Goal: Task Accomplishment & Management: Use online tool/utility

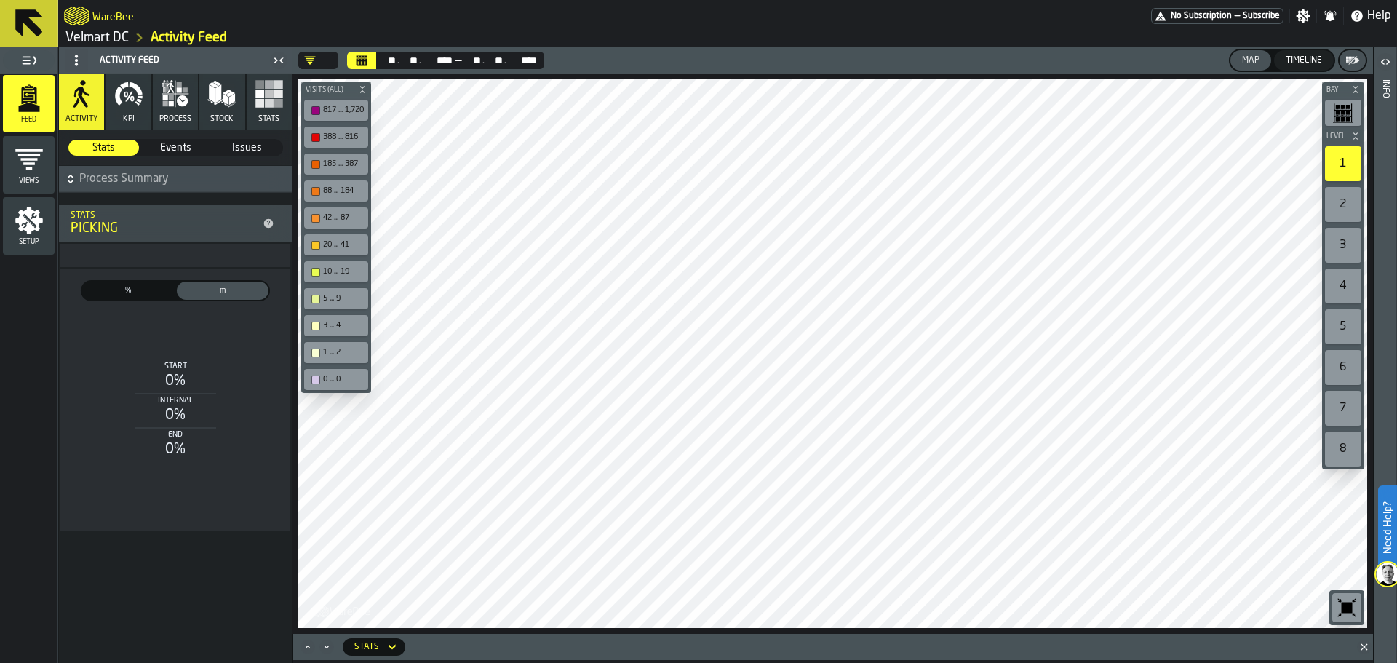
click at [121, 116] on button "KPI" at bounding box center [128, 101] width 45 height 56
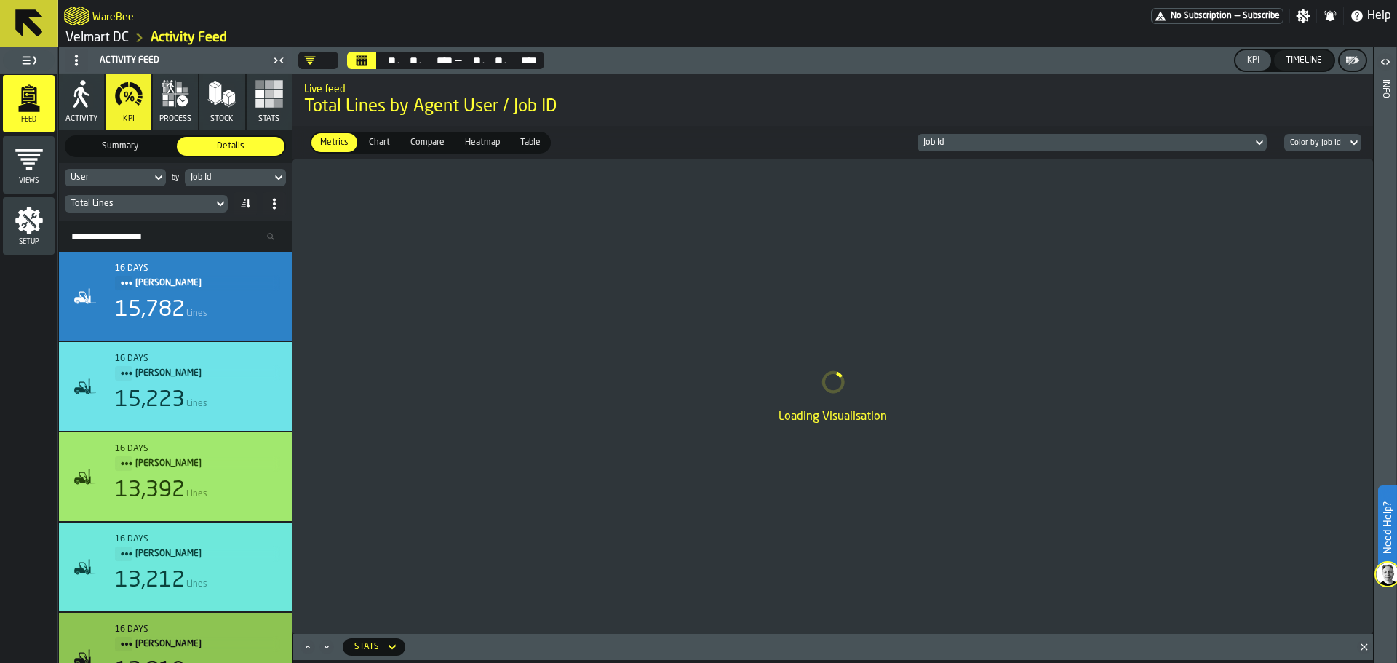
click at [262, 114] on button "Stats" at bounding box center [269, 101] width 45 height 56
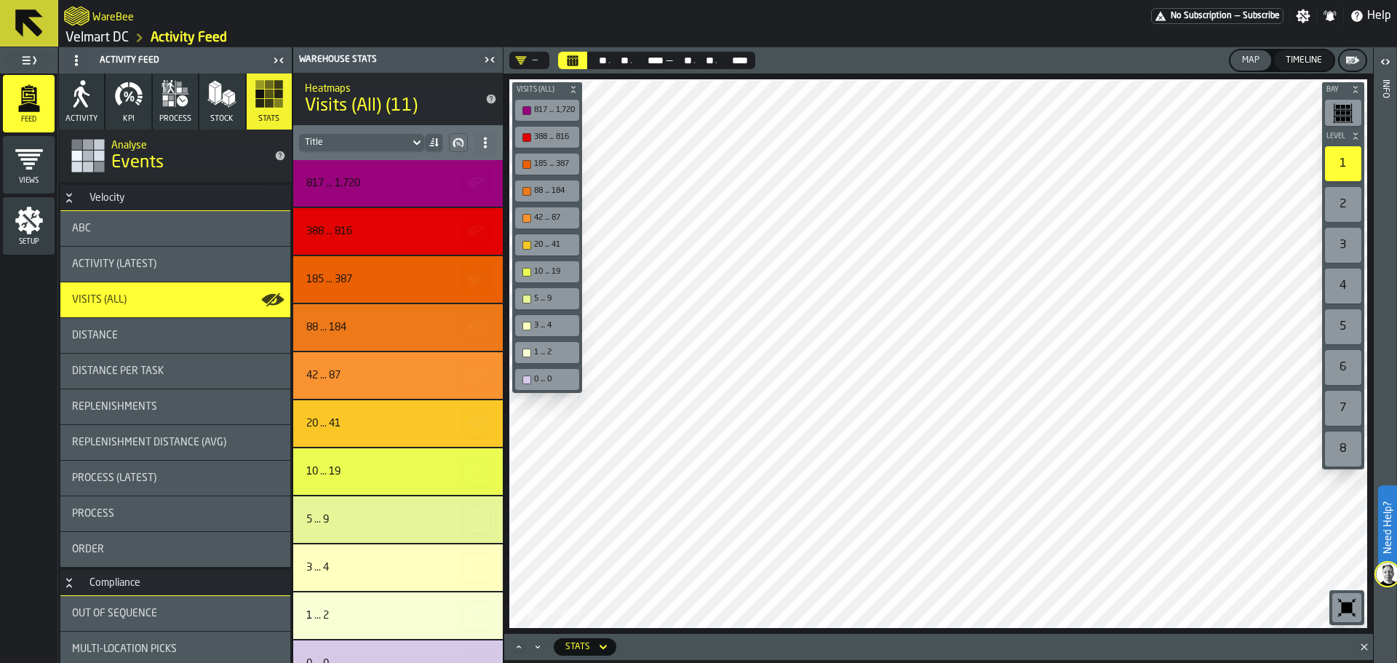
click at [872, 31] on main "WareBee No Subscription — Subscribe Settings Notifications Help Velmart DC Acti…" at bounding box center [698, 331] width 1397 height 663
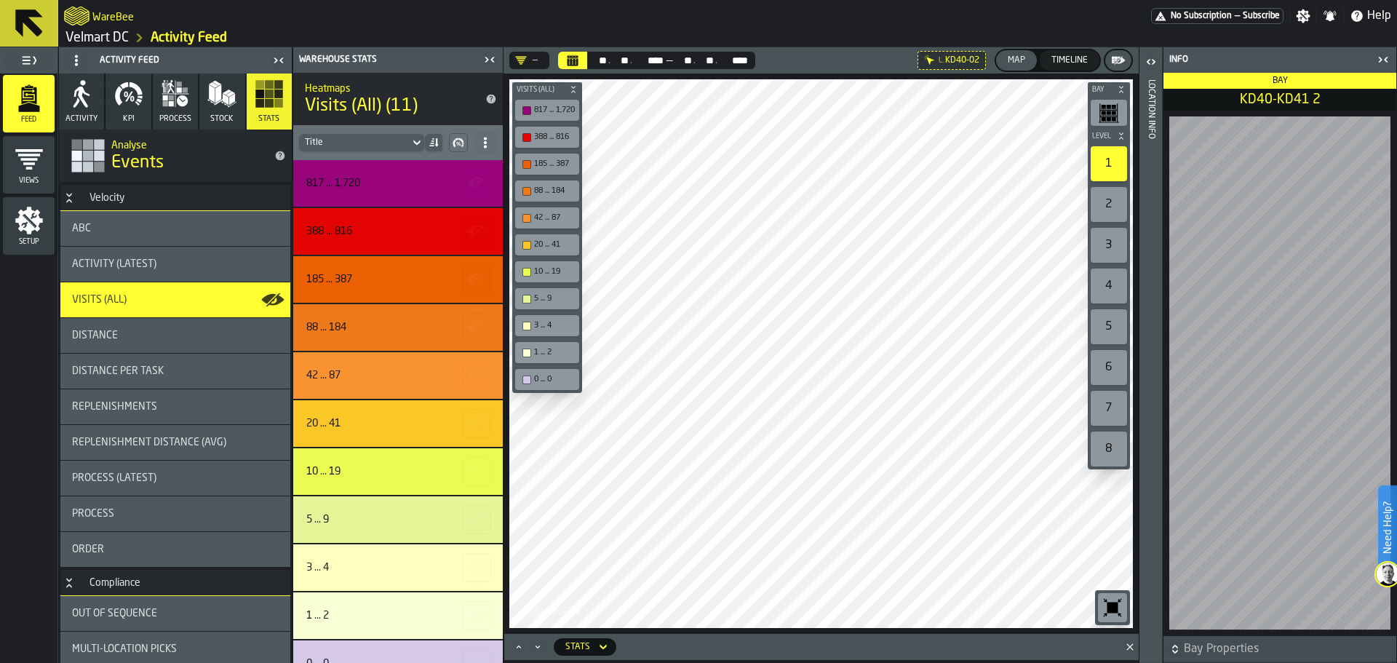
click at [567, 327] on div "Bay Level 1 2 3 4 5 6 7 8 M A K I N G W A R E H O U S E S M O R E EF F I C I E …" at bounding box center [821, 353] width 635 height 560
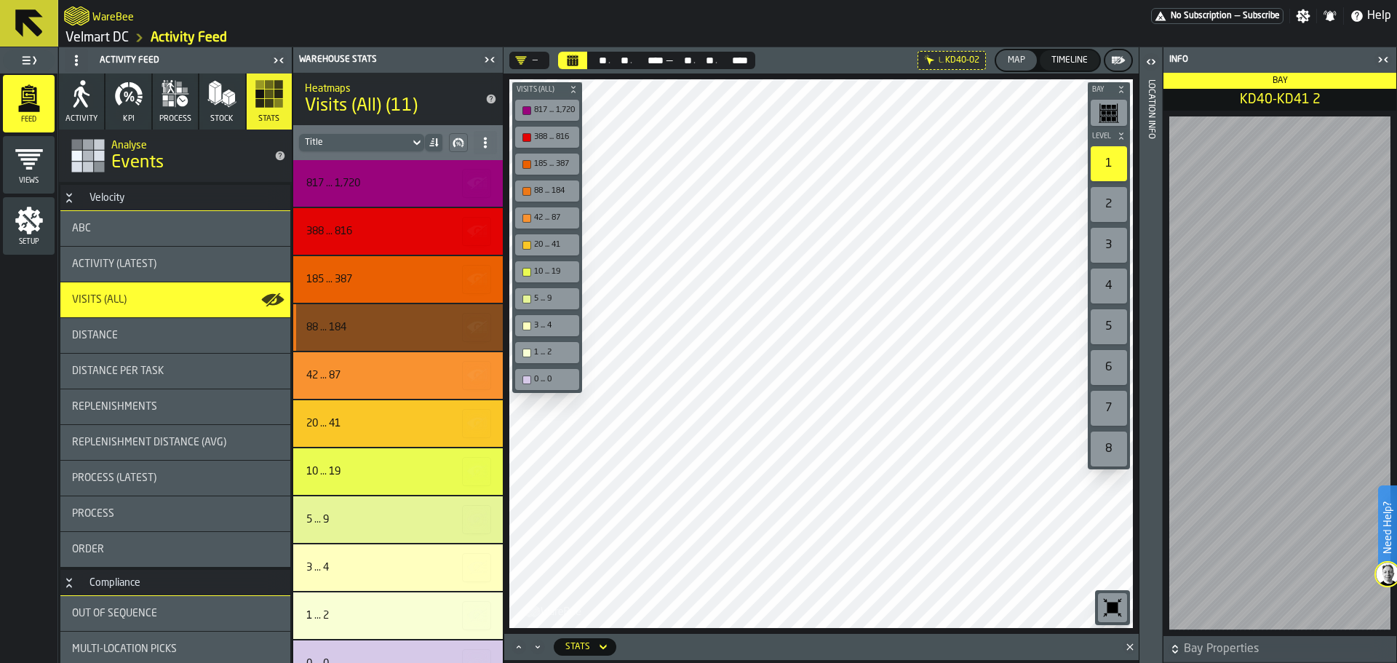
click at [449, 337] on main "Feed Views Shifts Employees Setup Activity Feed Activity KPI process Stock Stat…" at bounding box center [698, 355] width 1397 height 616
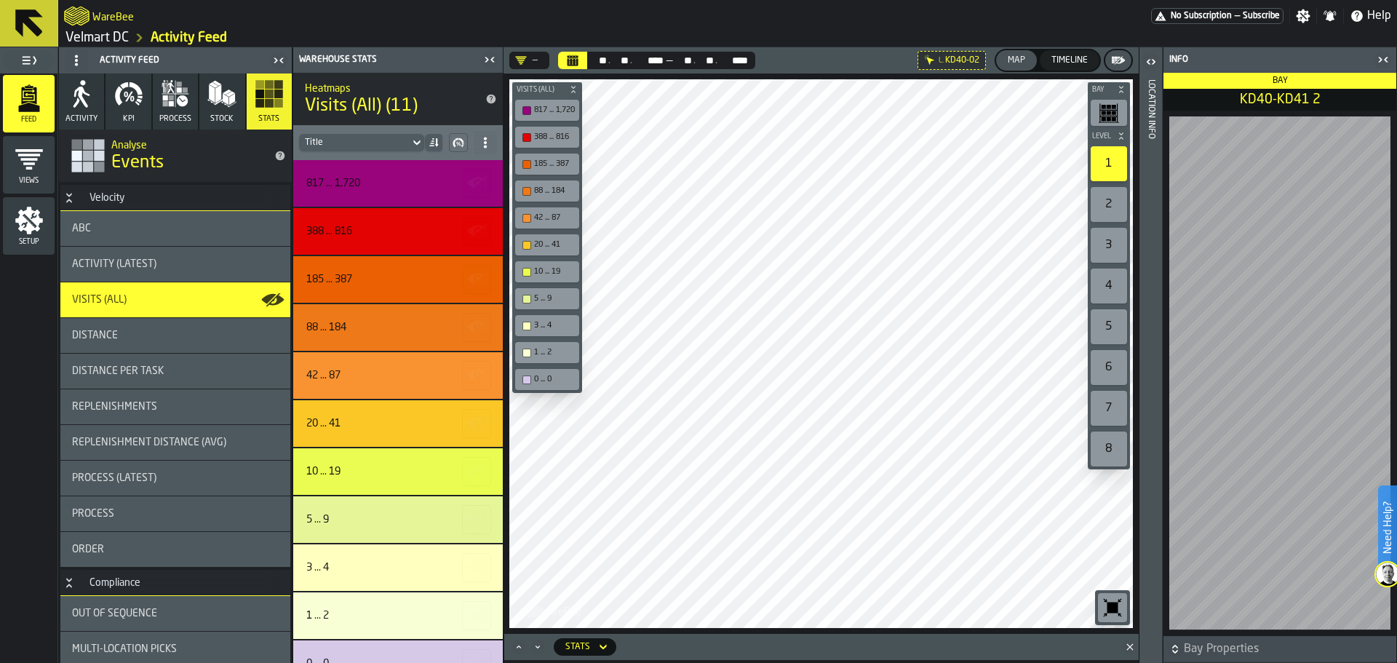
click at [1092, 415] on div "Bay Level 1 2 3 4 5 6 7 8 M A K I N G W A R E H O U S E S M O R E EF F I C I E …" at bounding box center [821, 353] width 635 height 560
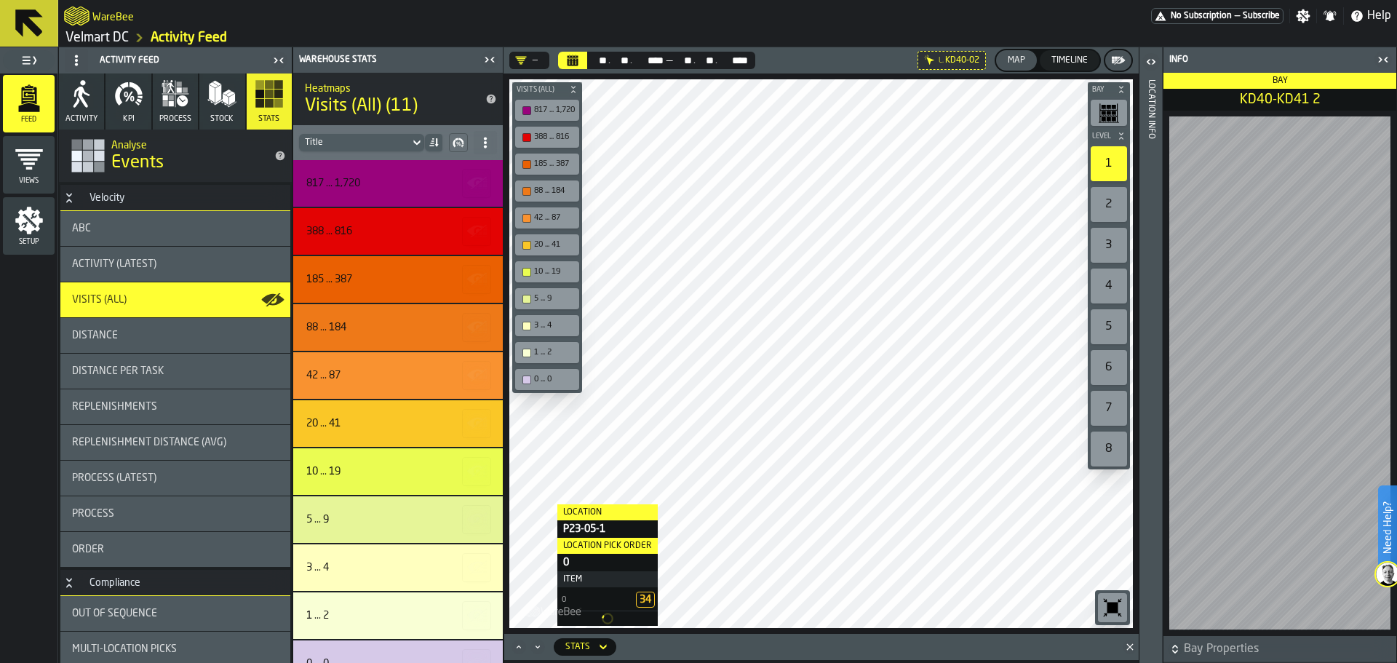
click at [490, 558] on main "Feed Views Shifts Employees Setup Activity Feed Activity KPI process Stock Stat…" at bounding box center [698, 355] width 1397 height 616
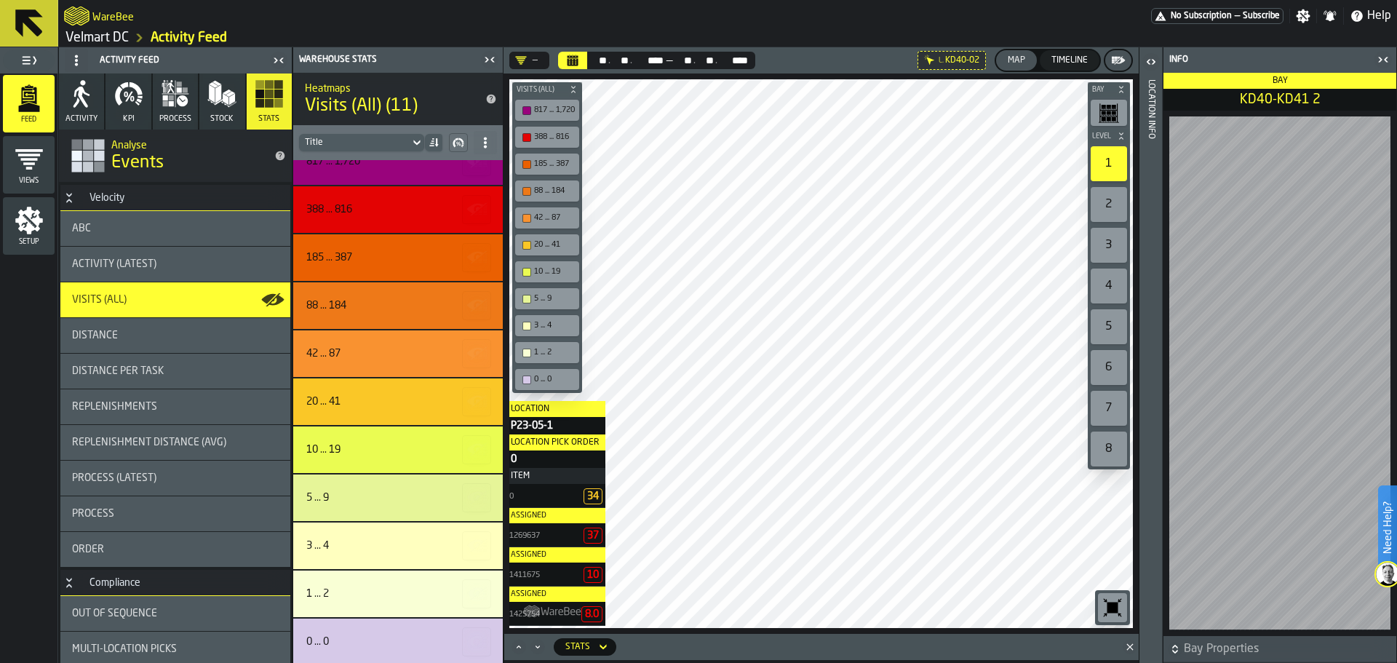
scroll to position [24, 0]
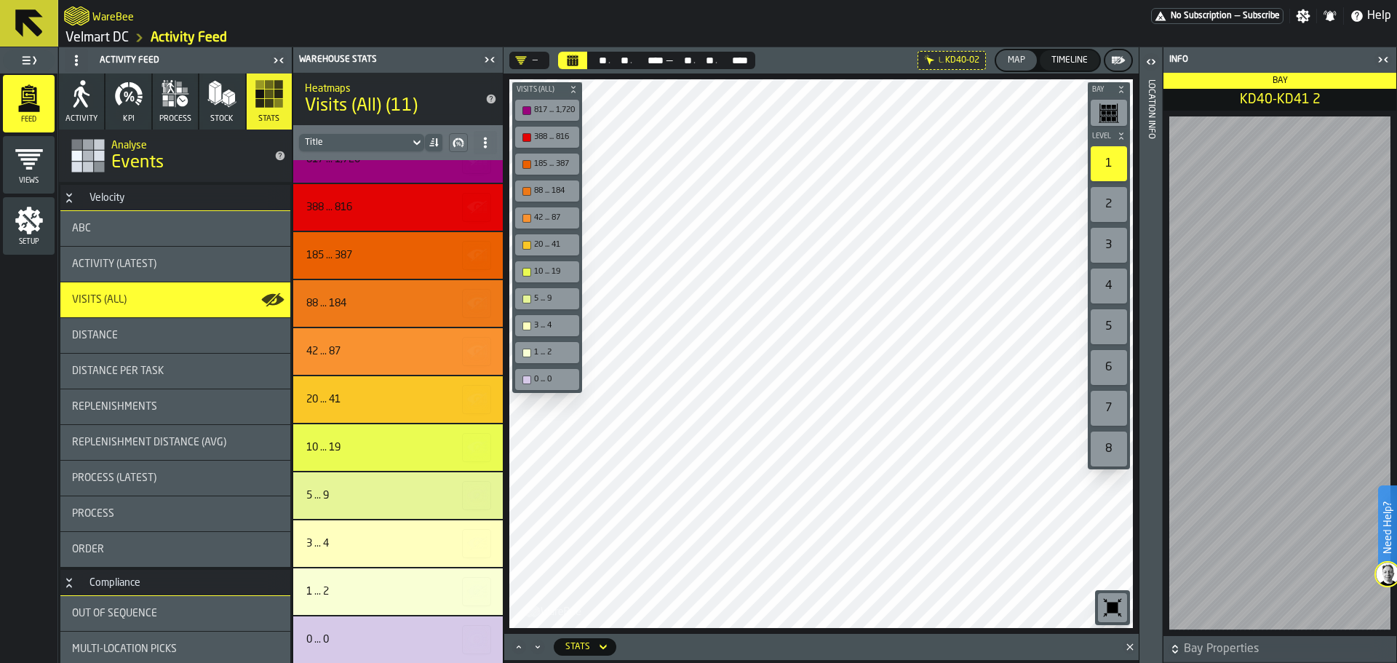
click at [543, 373] on div "Bay Level 1 2 3 4 5 6 7 8 M A K I N G W A R E H O U S E S M O R E EF F I C I E …" at bounding box center [821, 353] width 635 height 560
click at [530, 377] on div "Bay Level 1 2 3 4 5 6 7 8 M A K I N G W A R E H O U S E S M O R E EF F I C I E …" at bounding box center [821, 353] width 635 height 560
click at [566, 651] on div "— ** ** . ** ** . **** **** — ** ** . ** ** . **** **** L. KD40-02 Map Timeline…" at bounding box center [821, 355] width 635 height 616
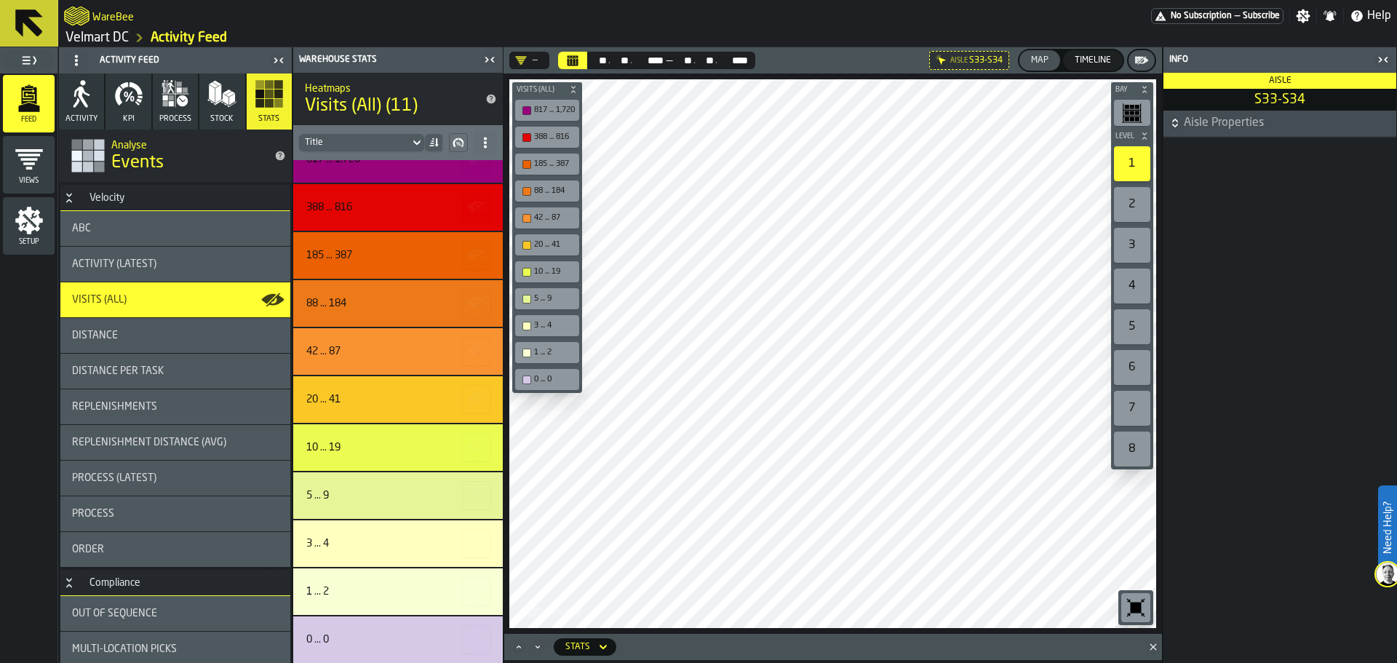
click at [449, 255] on main "Feed Views Shifts Employees Setup Activity Feed Activity KPI process Stock Stat…" at bounding box center [698, 355] width 1397 height 616
click at [885, 413] on div at bounding box center [832, 353] width 647 height 549
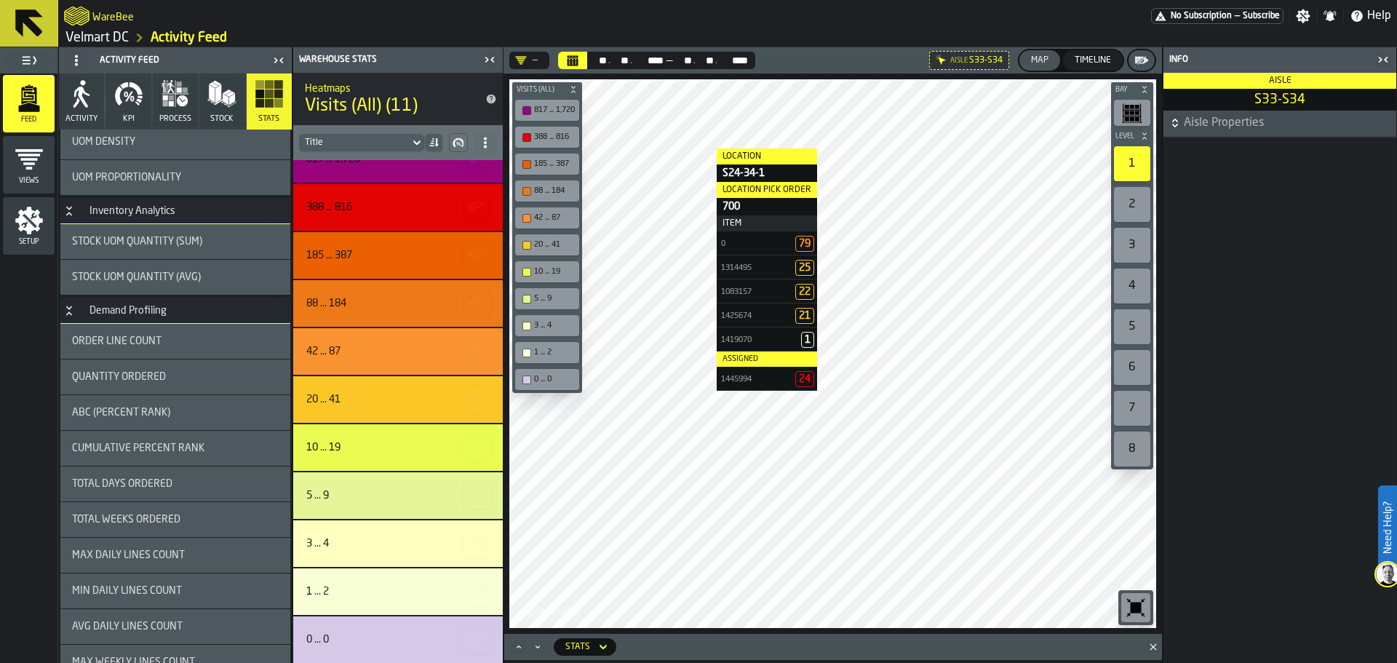
scroll to position [1528, 0]
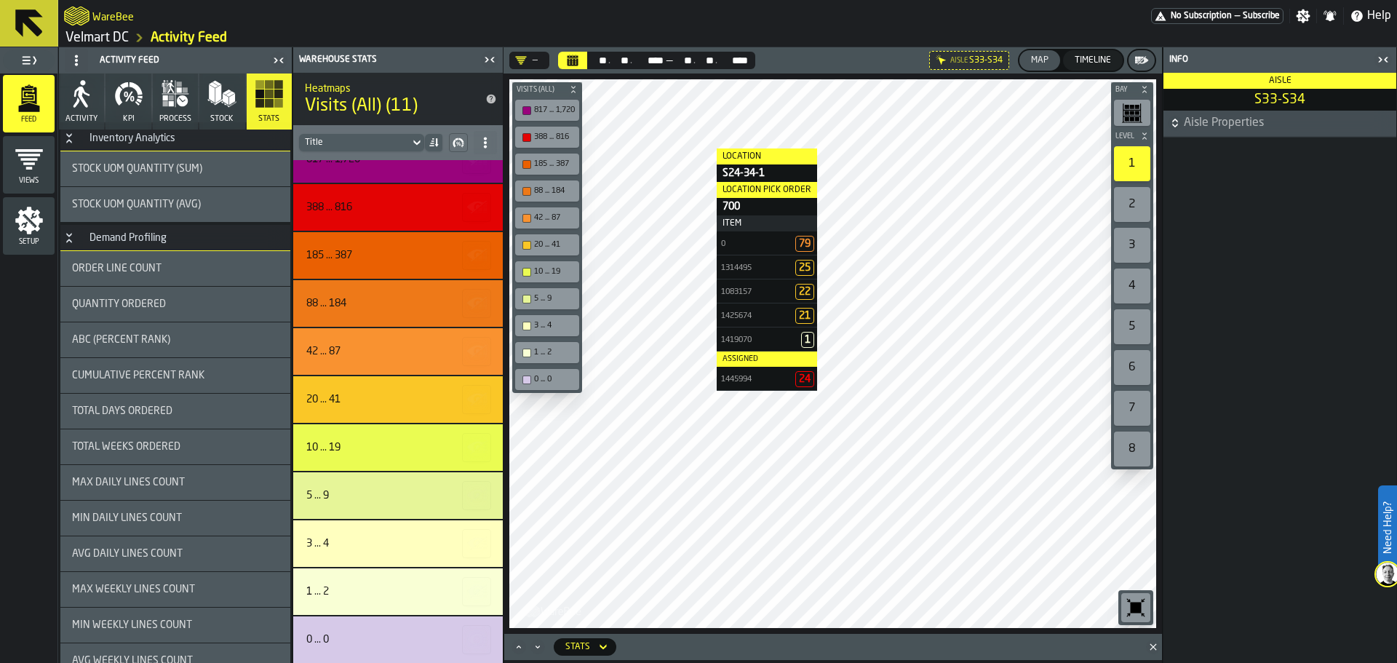
click at [180, 418] on div "Total Days Ordered" at bounding box center [175, 411] width 230 height 35
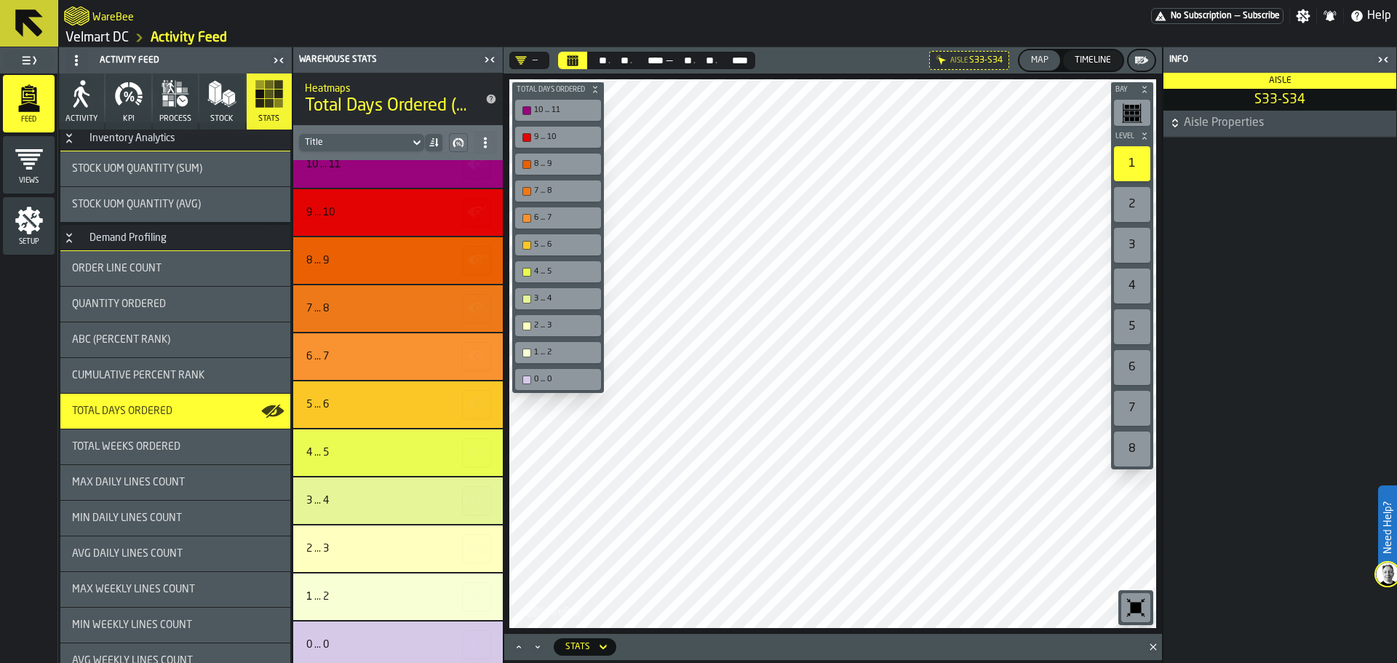
scroll to position [24, 0]
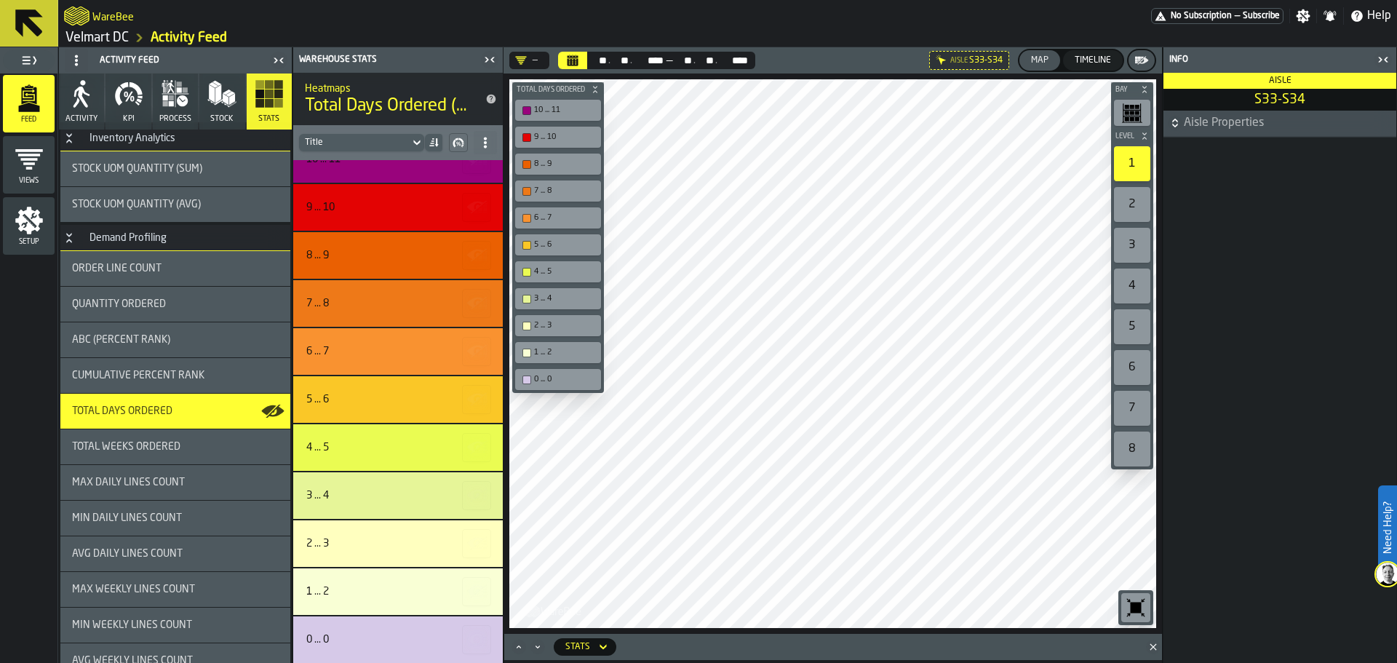
click at [580, 379] on div "Bay Level 1 2 3 4 5 6 7 8 M A K I N G W A R E H O U S E S M O R E EF F I C I E …" at bounding box center [833, 353] width 659 height 560
click at [597, 291] on div "Bay Level 1 2 3 4 5 6 7 8 M A K I N G W A R E H O U S E S M O R E EF F I C I E …" at bounding box center [833, 353] width 659 height 560
click at [703, 609] on div at bounding box center [832, 353] width 647 height 549
click at [95, 38] on link "Velmart DC" at bounding box center [96, 38] width 63 height 16
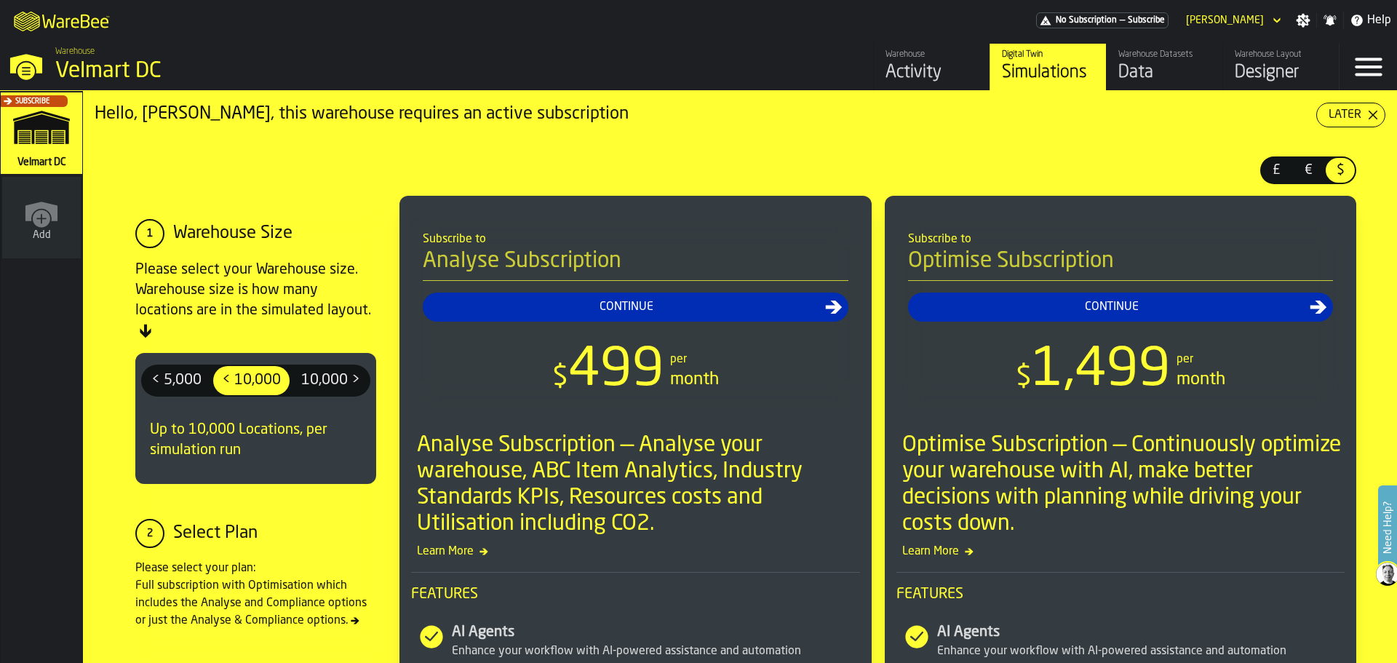
click at [1125, 76] on div "Data" at bounding box center [1164, 72] width 92 height 23
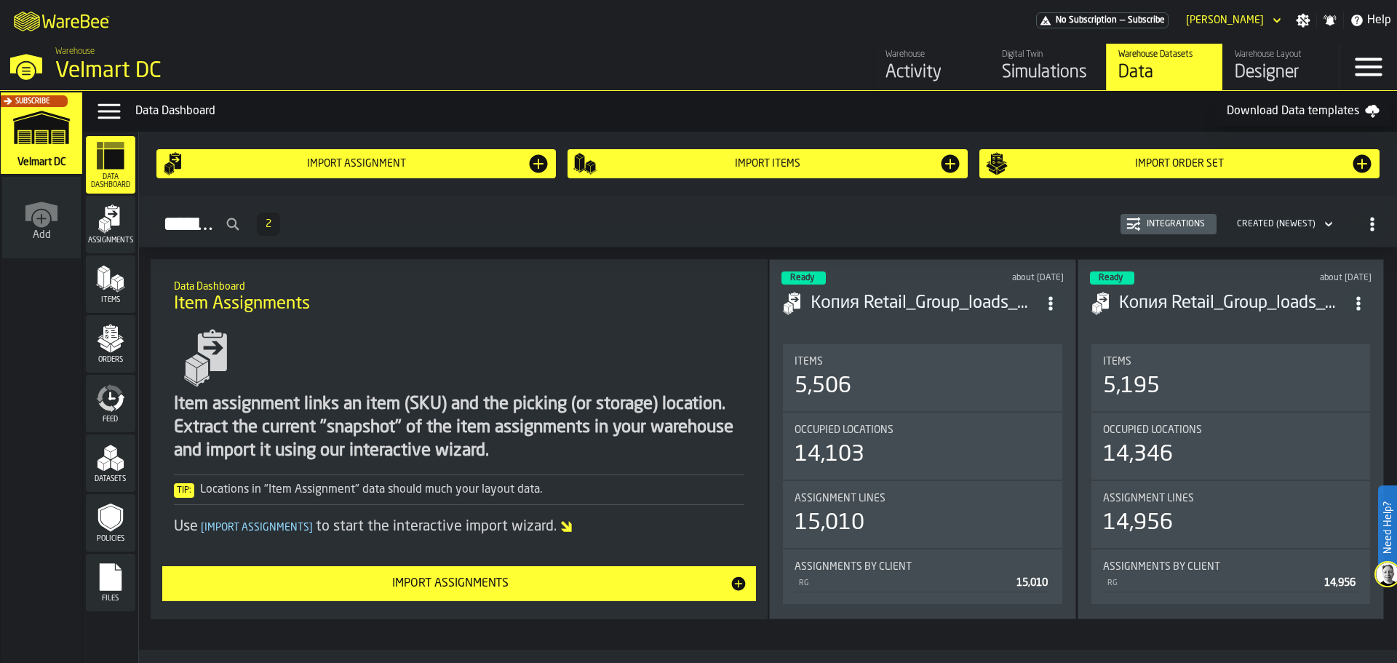
click at [112, 302] on span "Items" at bounding box center [110, 300] width 49 height 8
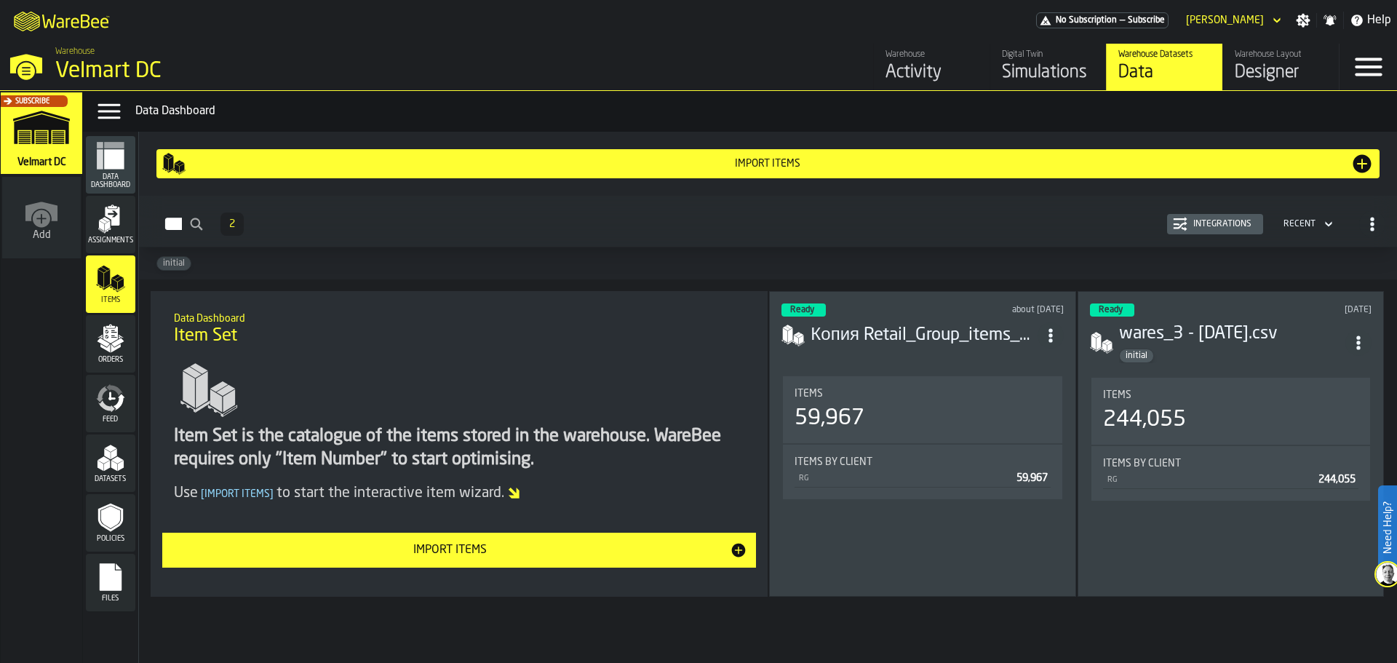
click at [1193, 228] on div "Integrations" at bounding box center [1223, 224] width 70 height 10
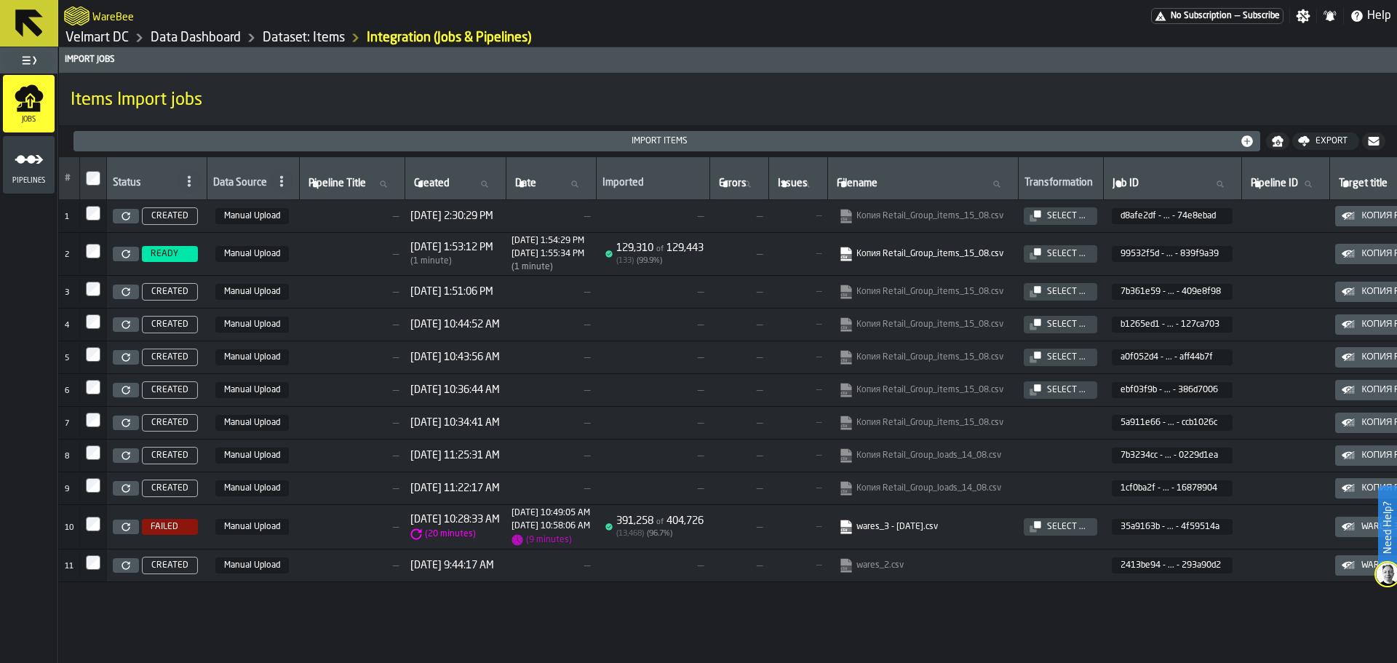
click at [37, 169] on icon "menu Pipelines" at bounding box center [29, 159] width 29 height 29
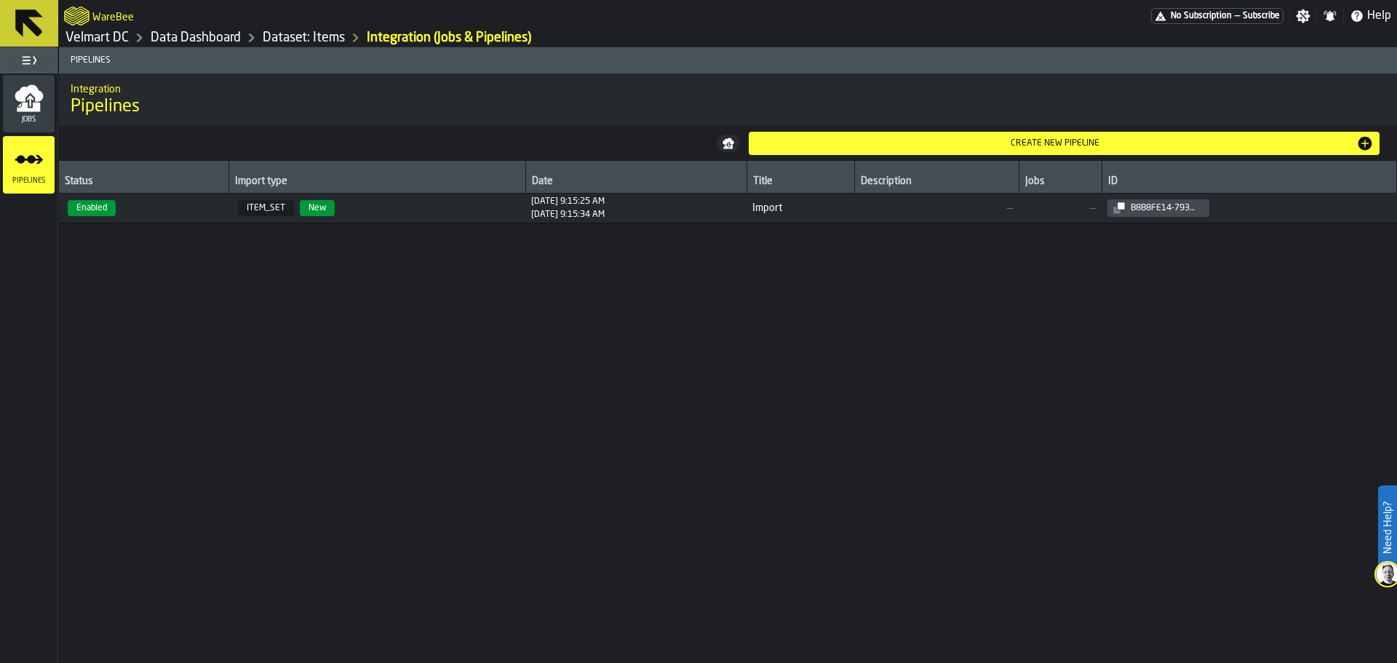
click at [399, 210] on span "ITEM_SET New" at bounding box center [377, 208] width 285 height 16
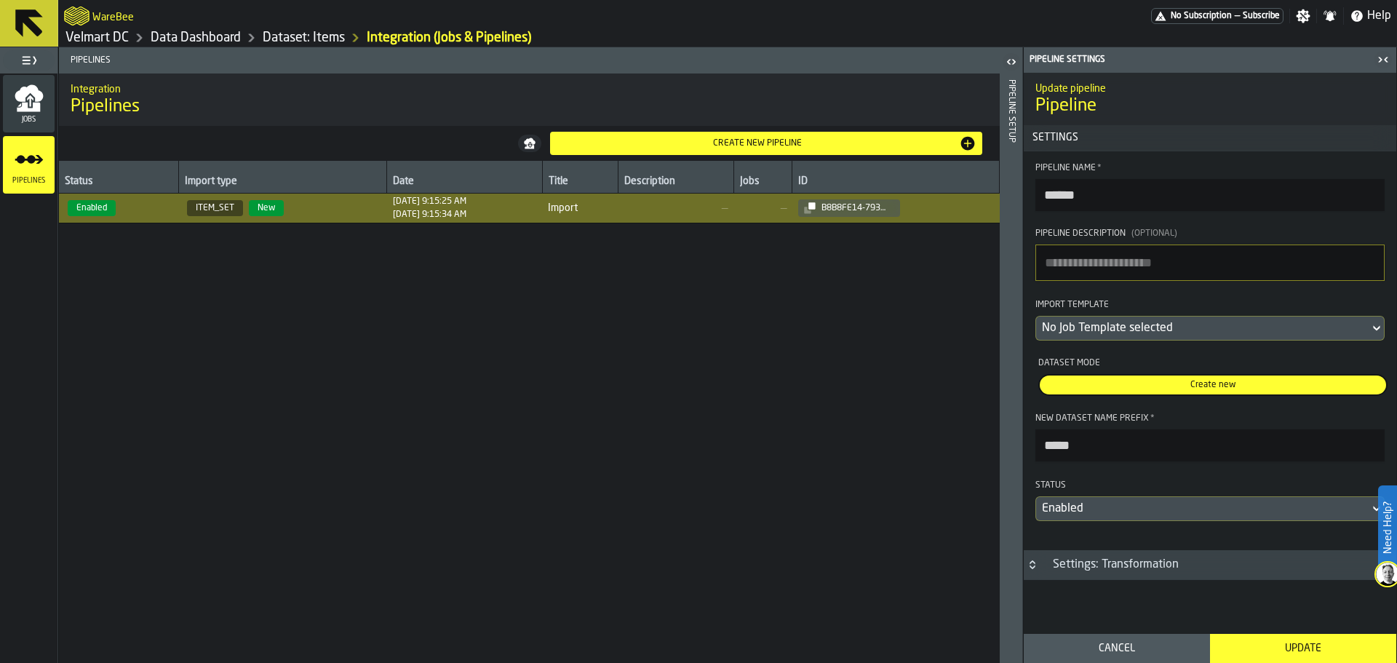
click at [1011, 55] on icon "button-toggle-Open" at bounding box center [1011, 61] width 17 height 17
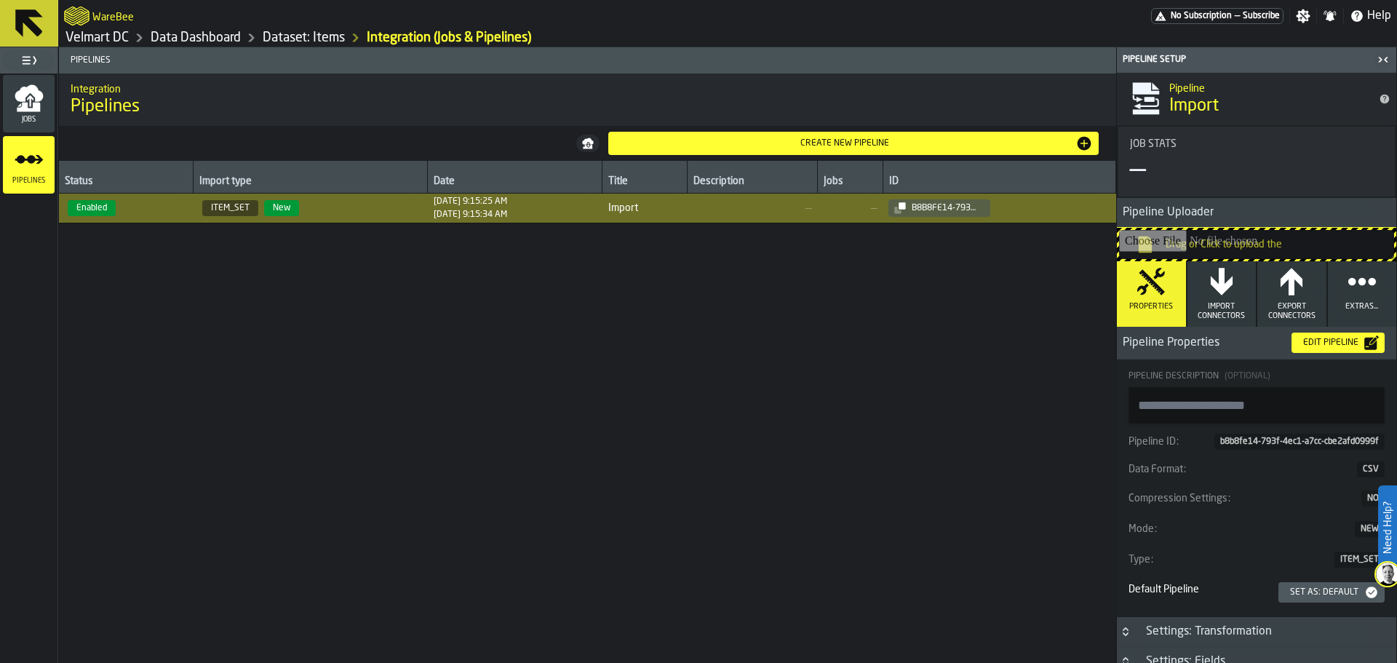
scroll to position [53, 0]
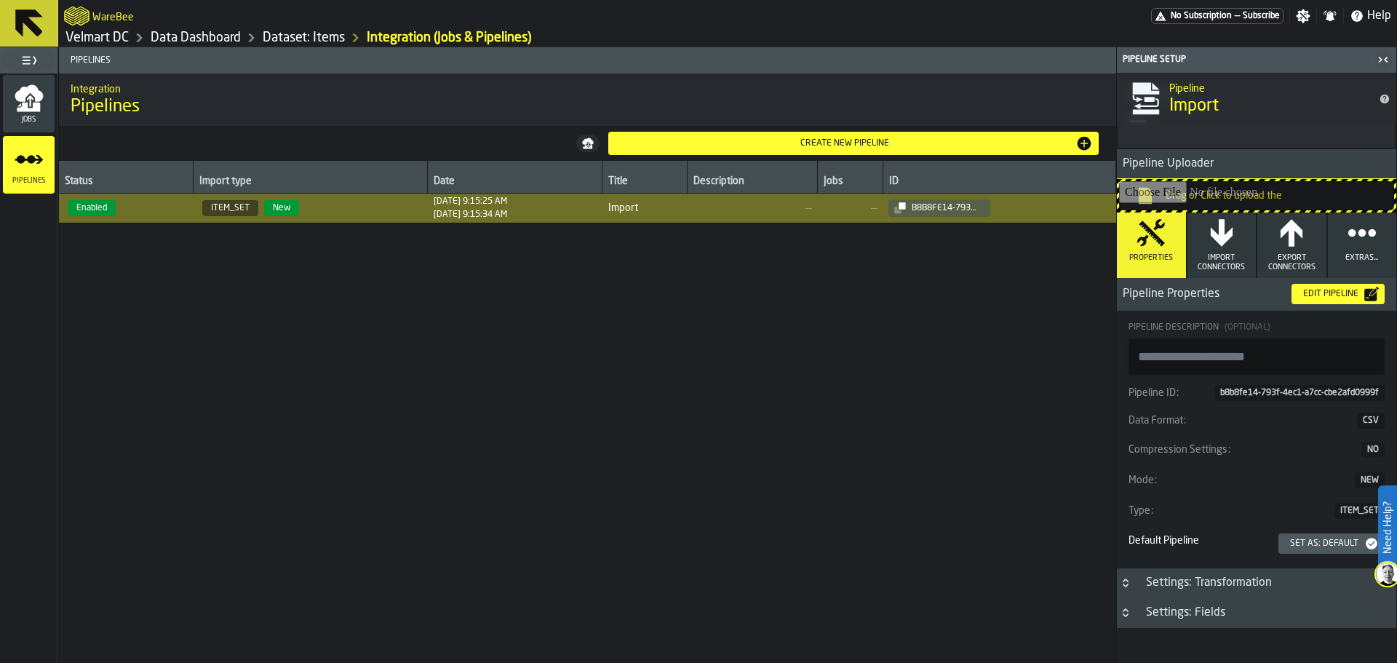
click at [1220, 253] on span "Import Connectors" at bounding box center [1221, 262] width 57 height 19
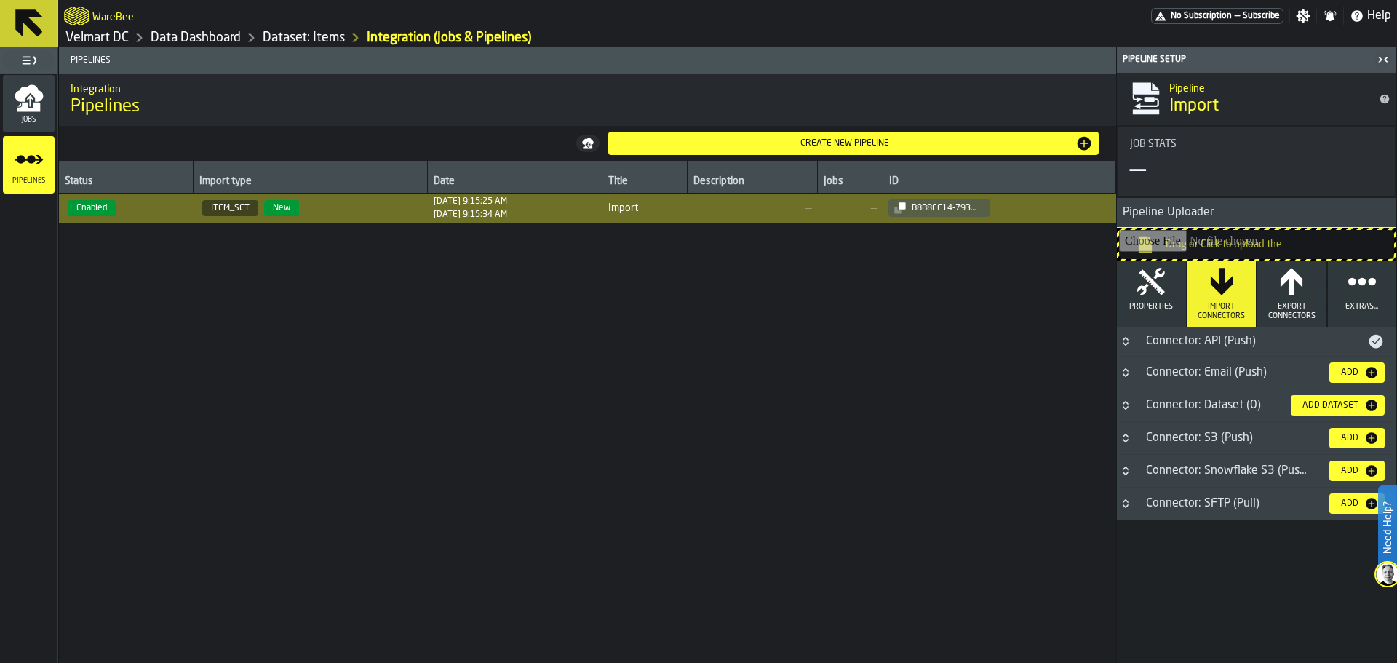
scroll to position [0, 0]
click at [1289, 293] on icon "button" at bounding box center [1292, 281] width 22 height 27
click at [1225, 292] on icon "button" at bounding box center [1221, 281] width 29 height 29
click at [1129, 341] on icon "Button-Connector: API (Push)-closed" at bounding box center [1126, 341] width 12 height 12
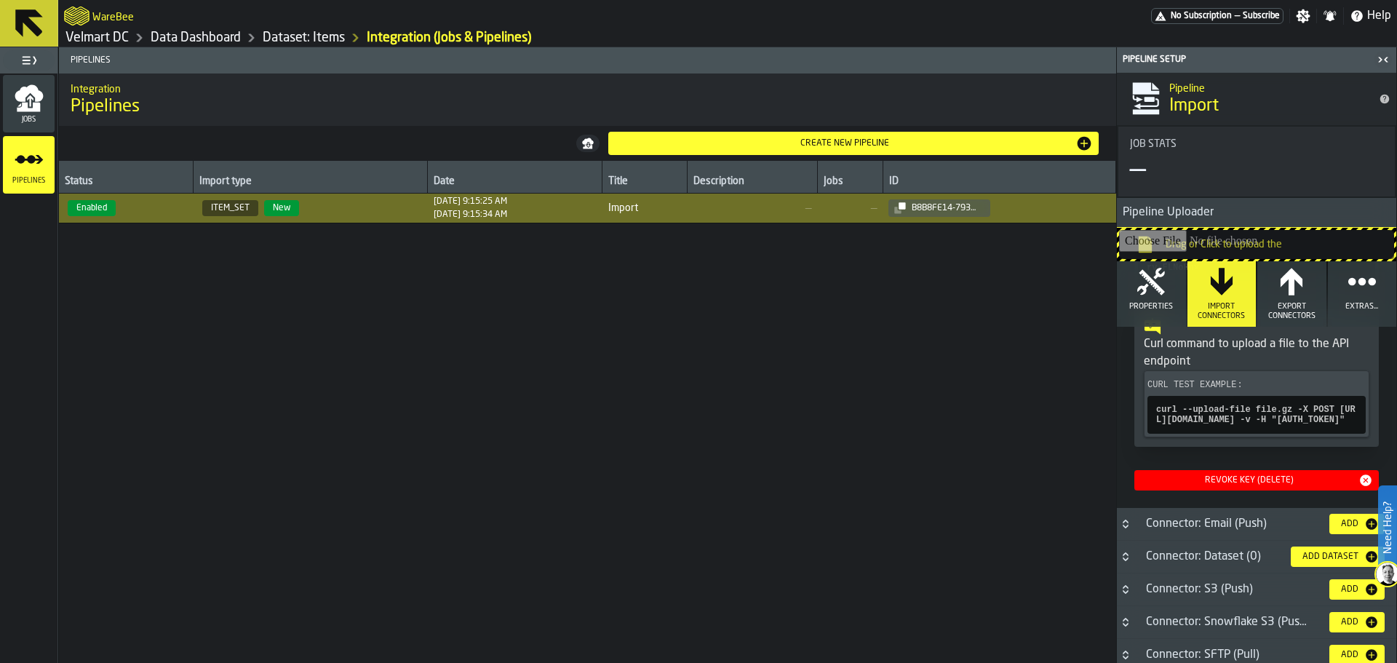
scroll to position [291, 0]
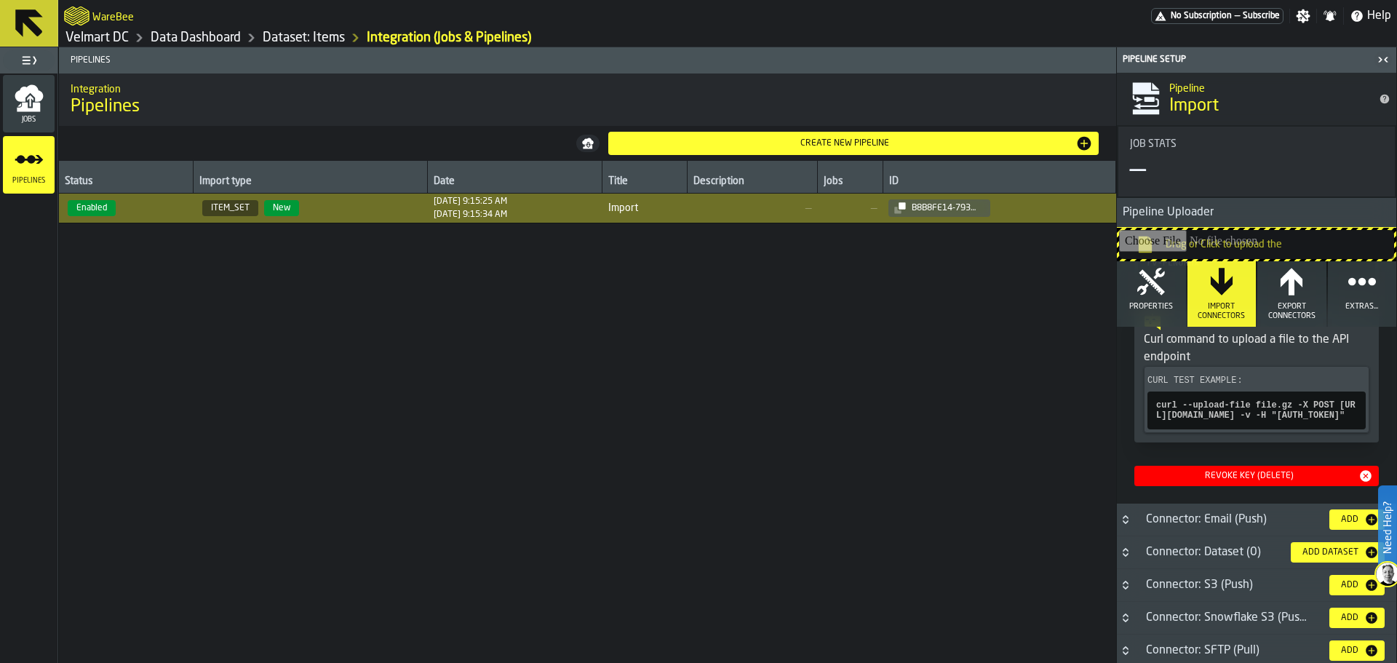
click at [38, 111] on icon "menu Jobs" at bounding box center [28, 107] width 23 height 9
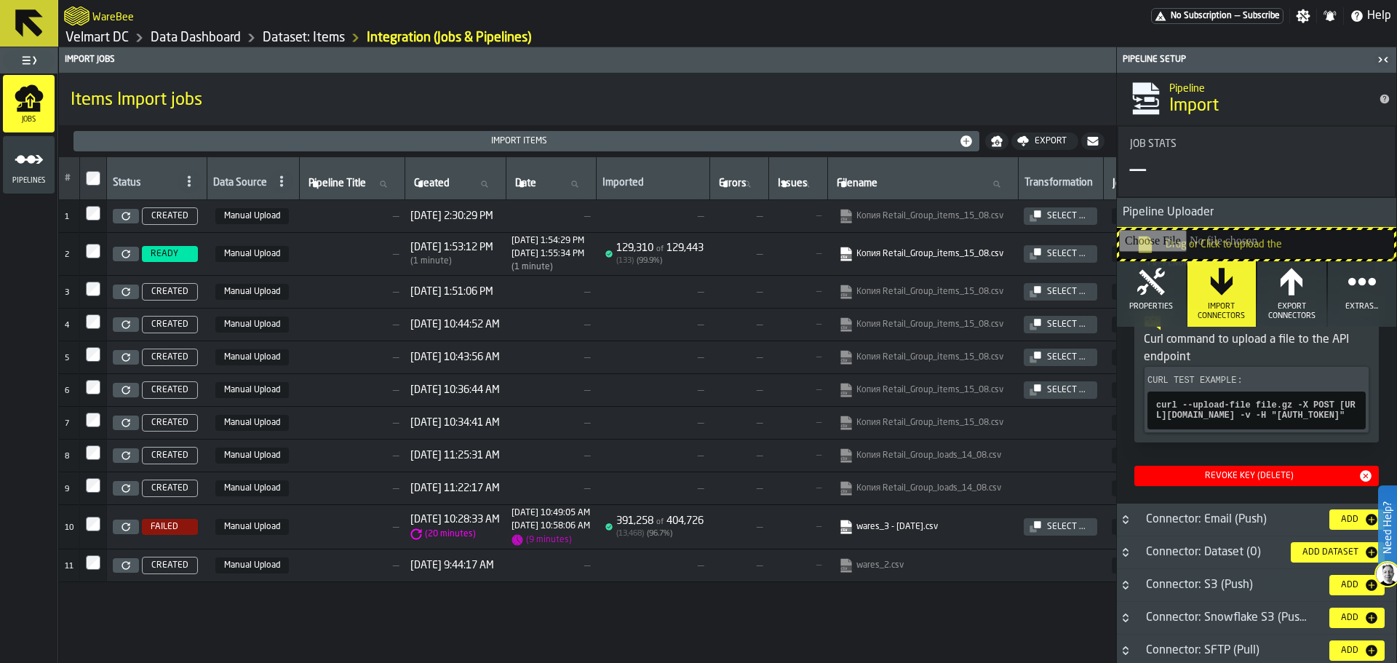
click at [1384, 59] on icon "button-toggle-Close me" at bounding box center [1383, 59] width 17 height 17
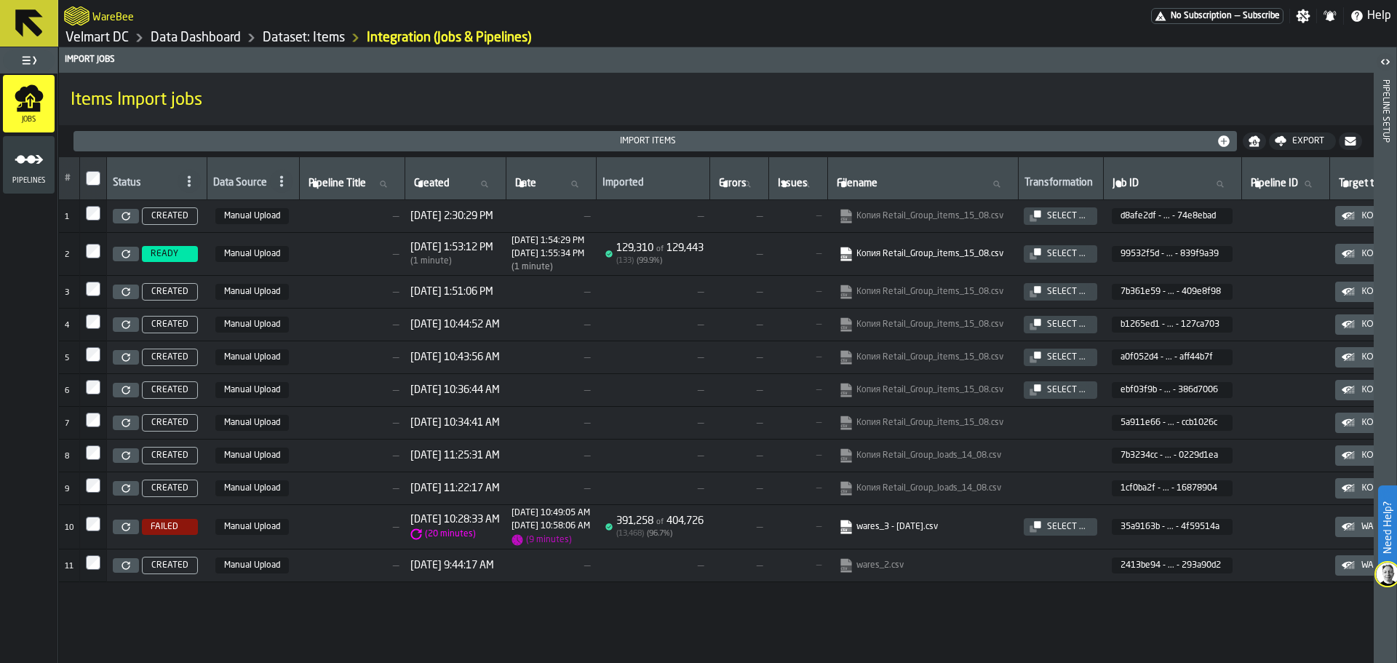
click at [17, 156] on circle "menu Pipelines" at bounding box center [20, 159] width 9 height 9
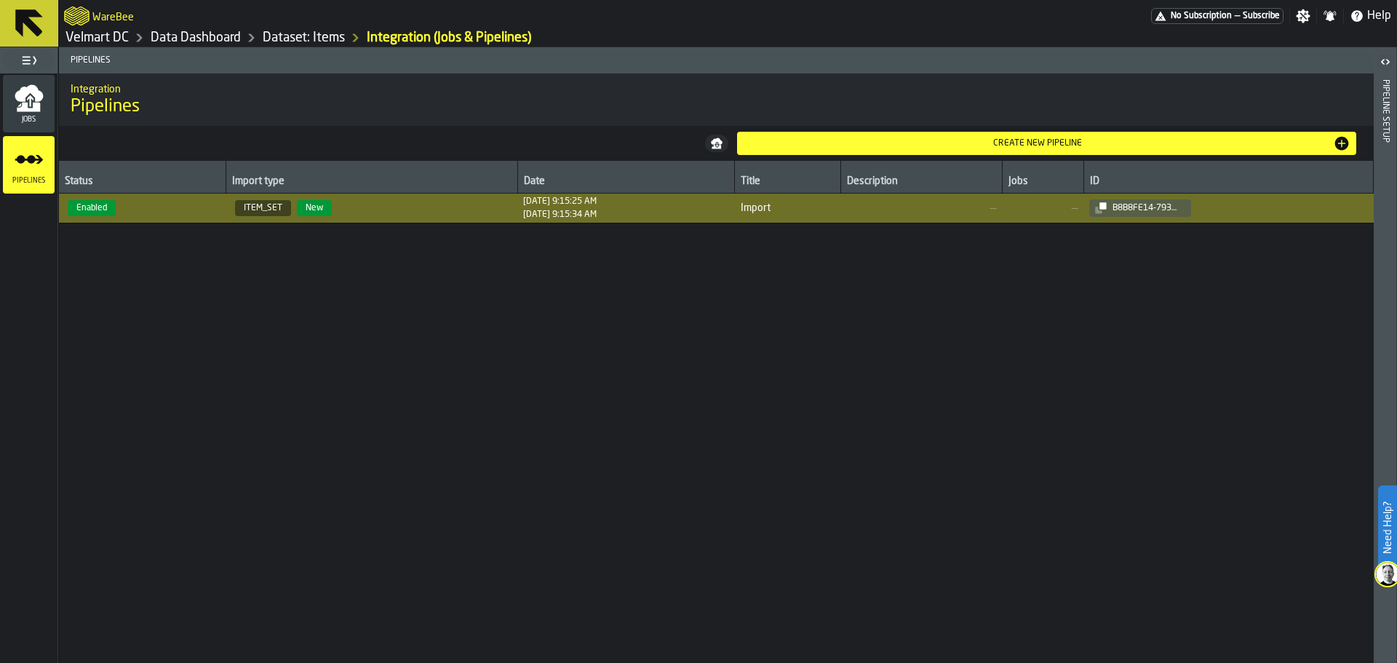
click at [659, 217] on span "[DATE] 9:15:25 AM [DATE] 9:15:34 AM" at bounding box center [626, 207] width 206 height 23
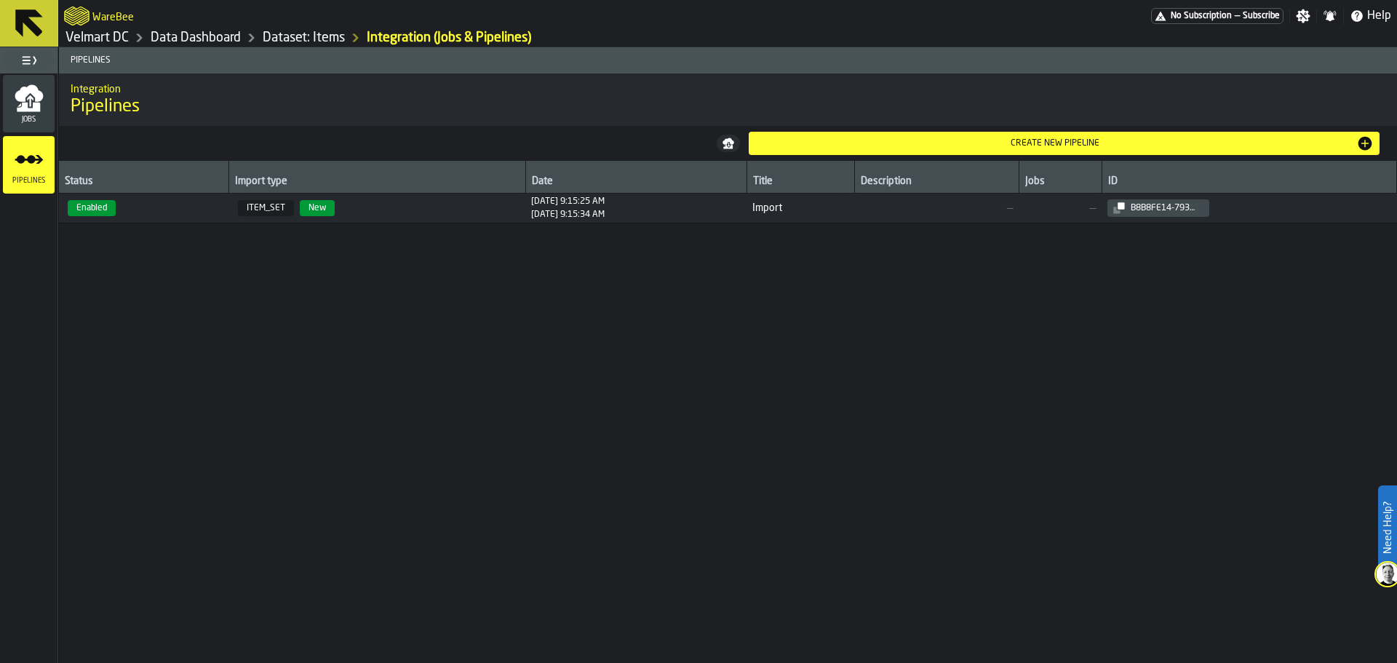
click at [1215, 219] on td "b8b8fe14-793f-4ec1-a7cc-cbe2afd0999f" at bounding box center [1249, 209] width 295 height 30
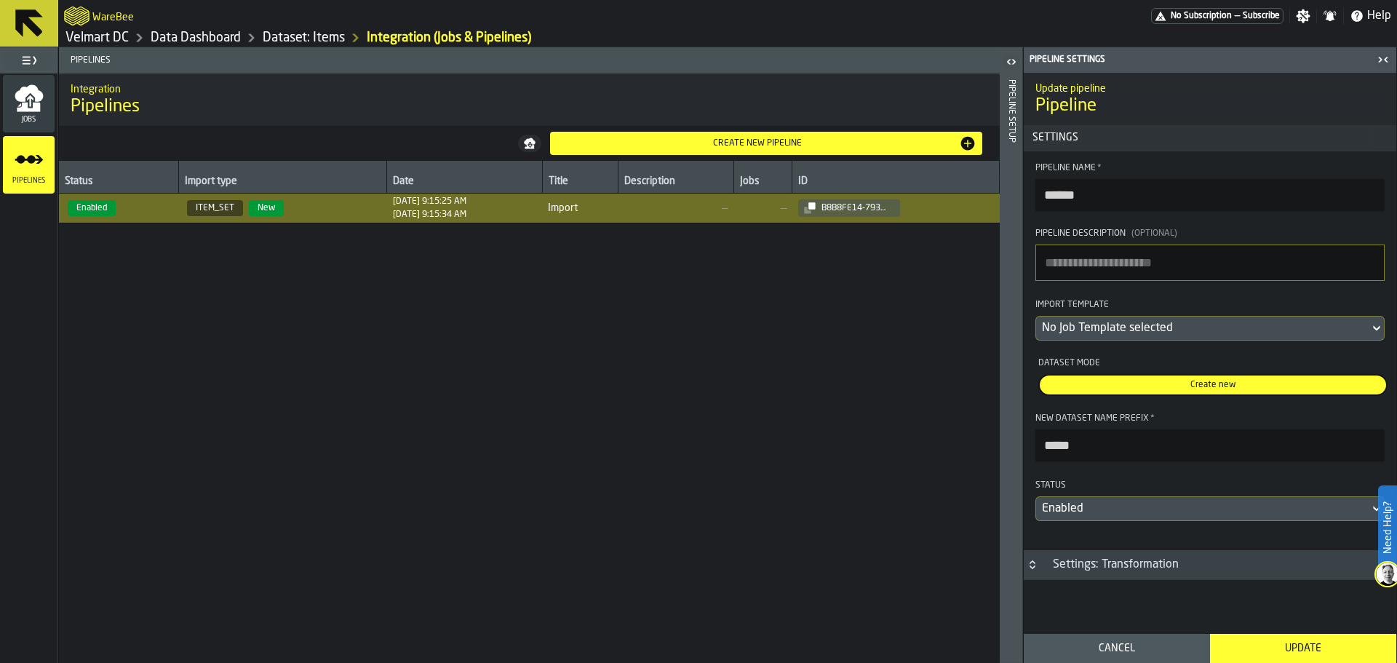
click at [1013, 61] on icon "button-toggle-Open" at bounding box center [1011, 61] width 17 height 17
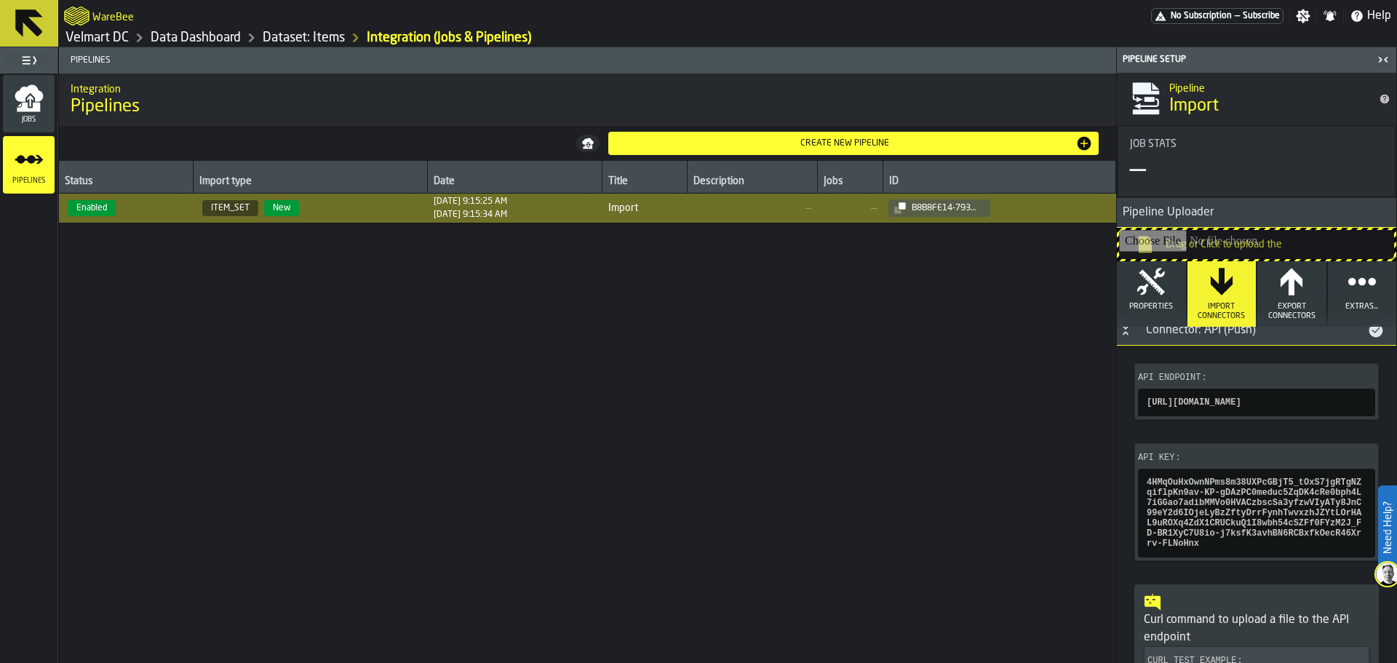
scroll to position [0, 0]
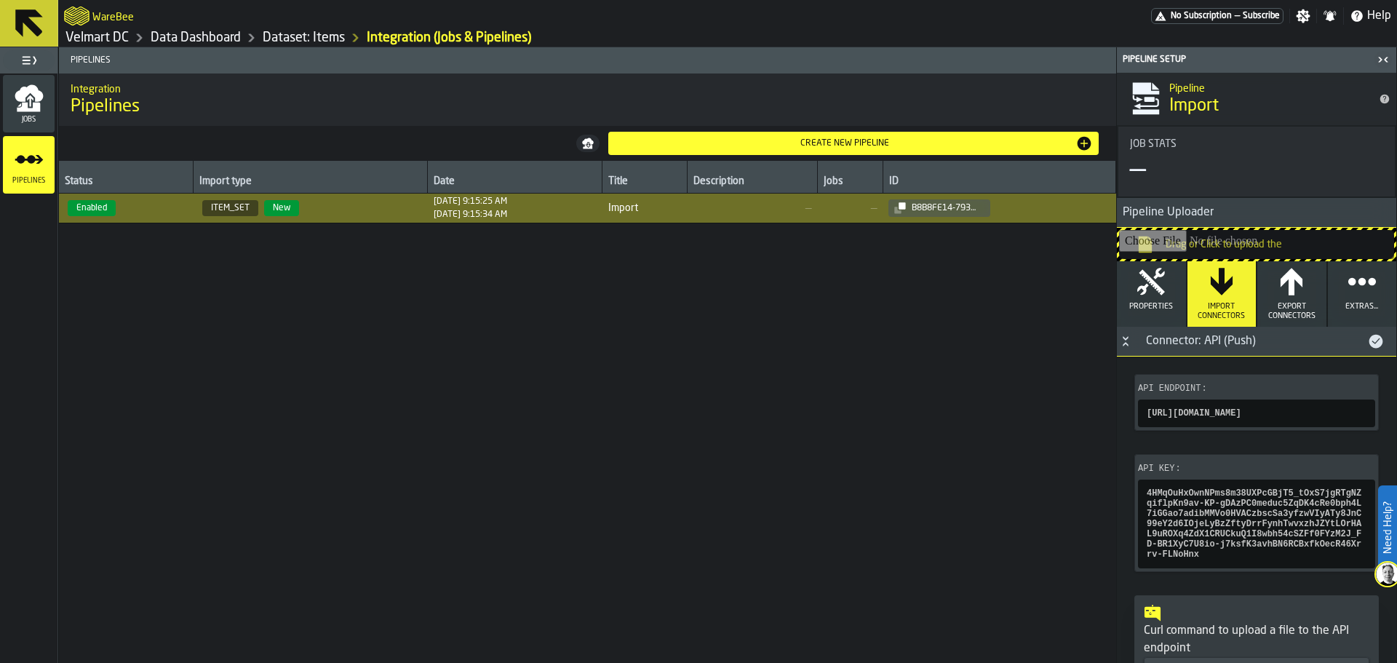
click at [995, 483] on div "Status Import type Date Title Description Jobs ID Enabled ITEM_SET New [DATE] 9…" at bounding box center [587, 412] width 1057 height 502
click at [226, 39] on link "Data Dashboard" at bounding box center [196, 38] width 90 height 16
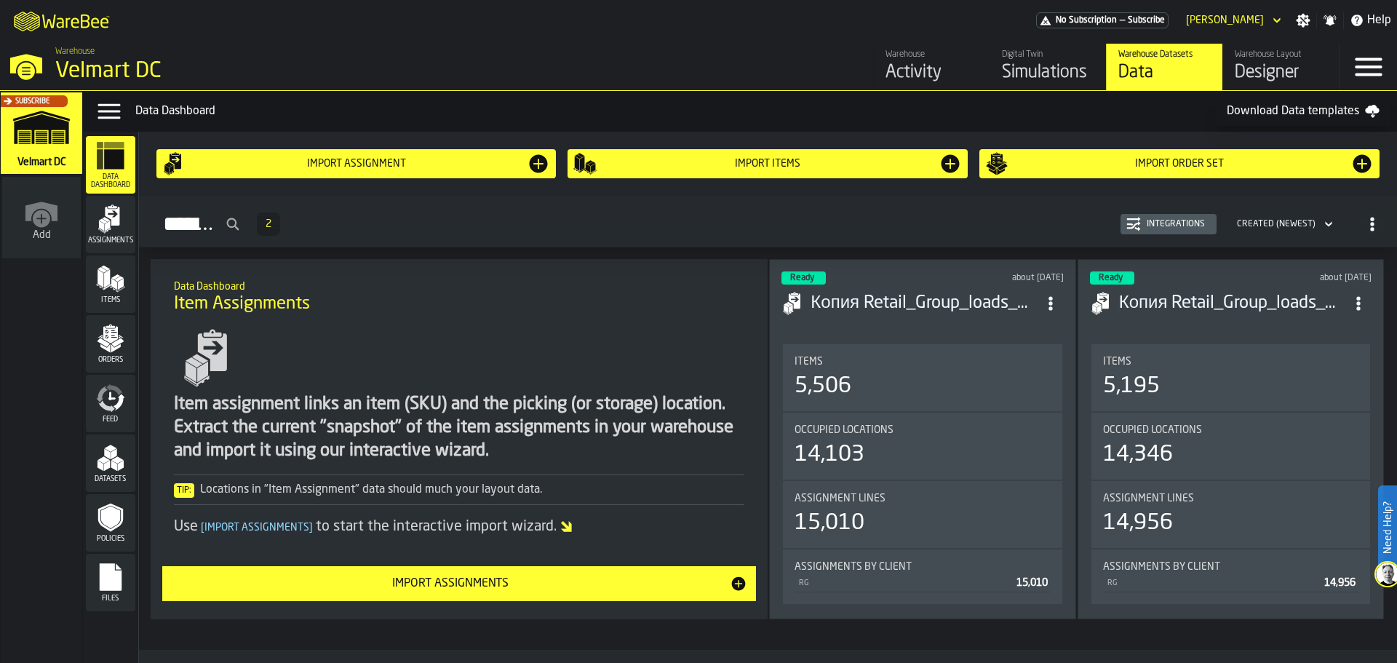
click at [130, 298] on span "Items" at bounding box center [110, 300] width 49 height 8
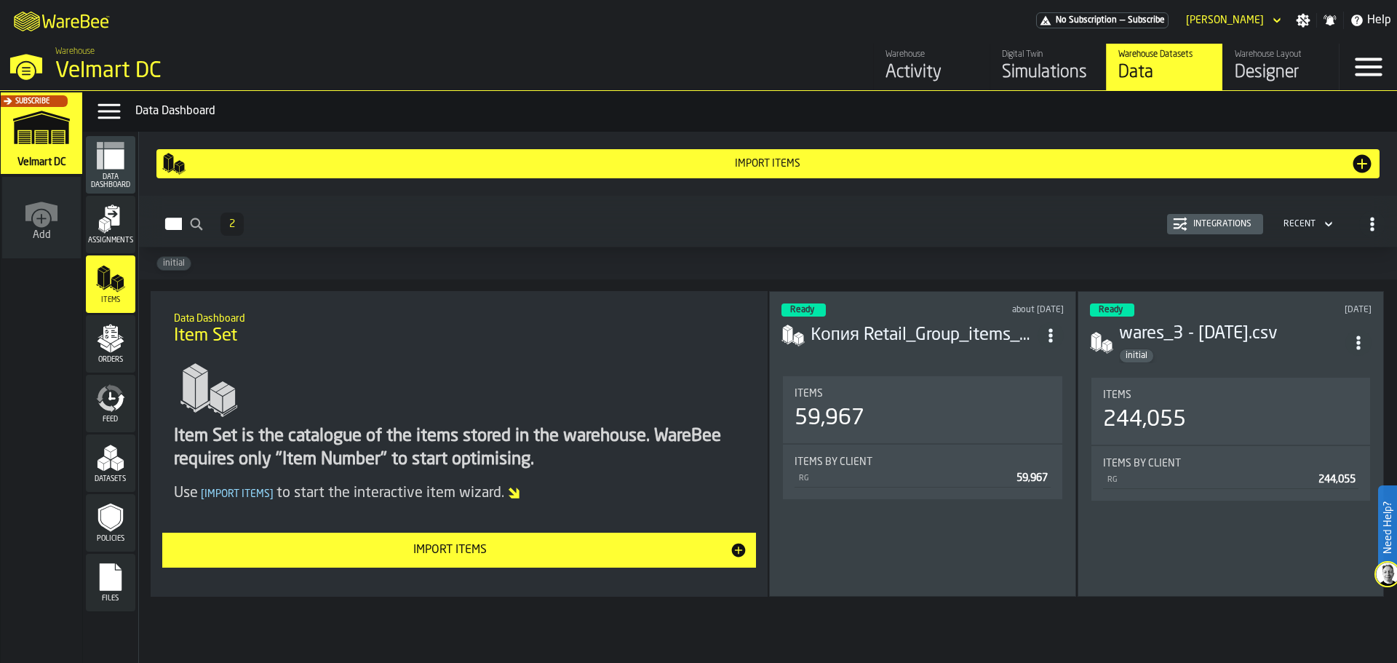
click at [116, 386] on icon "menu Feed" at bounding box center [110, 398] width 29 height 29
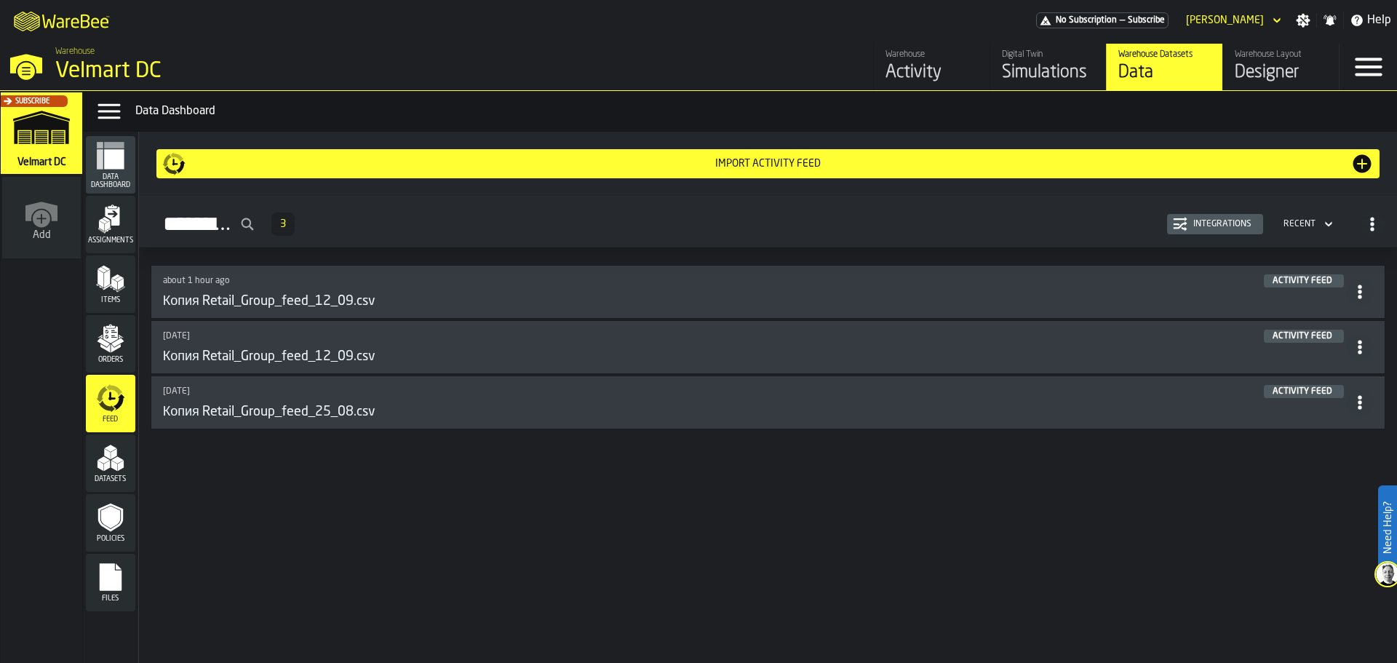
click at [1185, 219] on icon "button-Integrations" at bounding box center [1181, 219] width 14 height 4
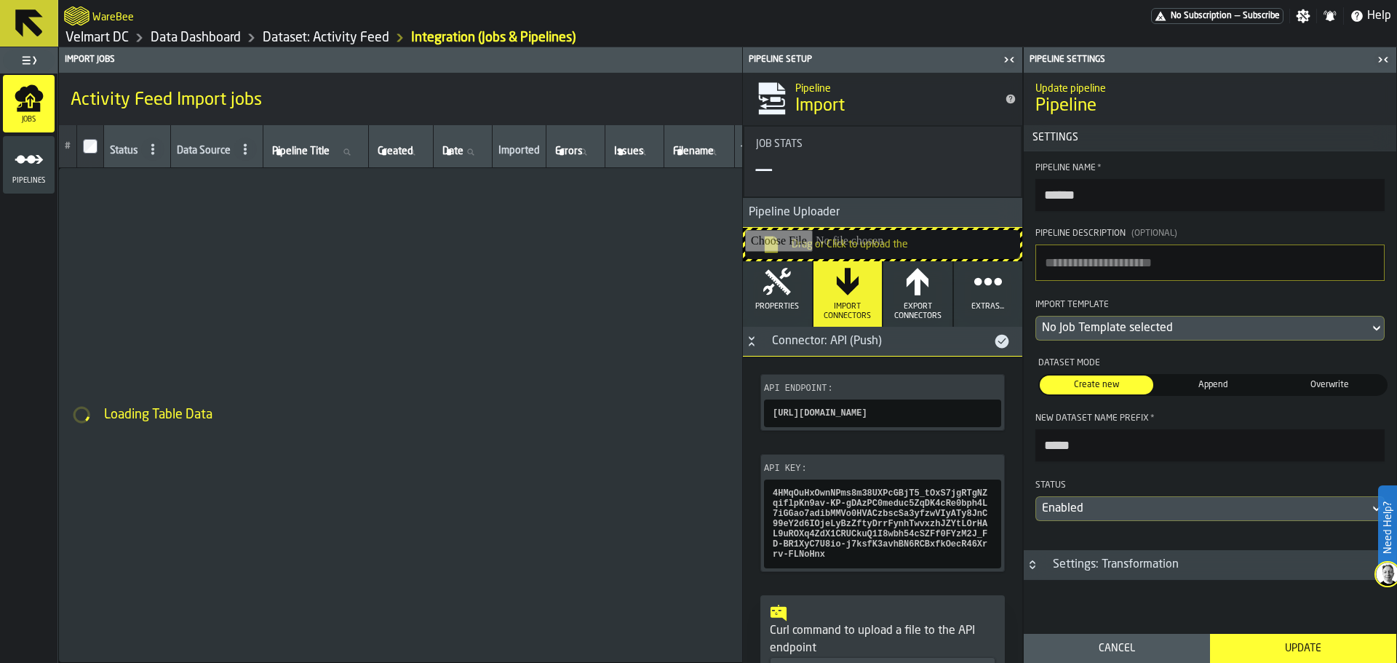
click at [16, 165] on icon "menu Pipelines" at bounding box center [29, 159] width 29 height 29
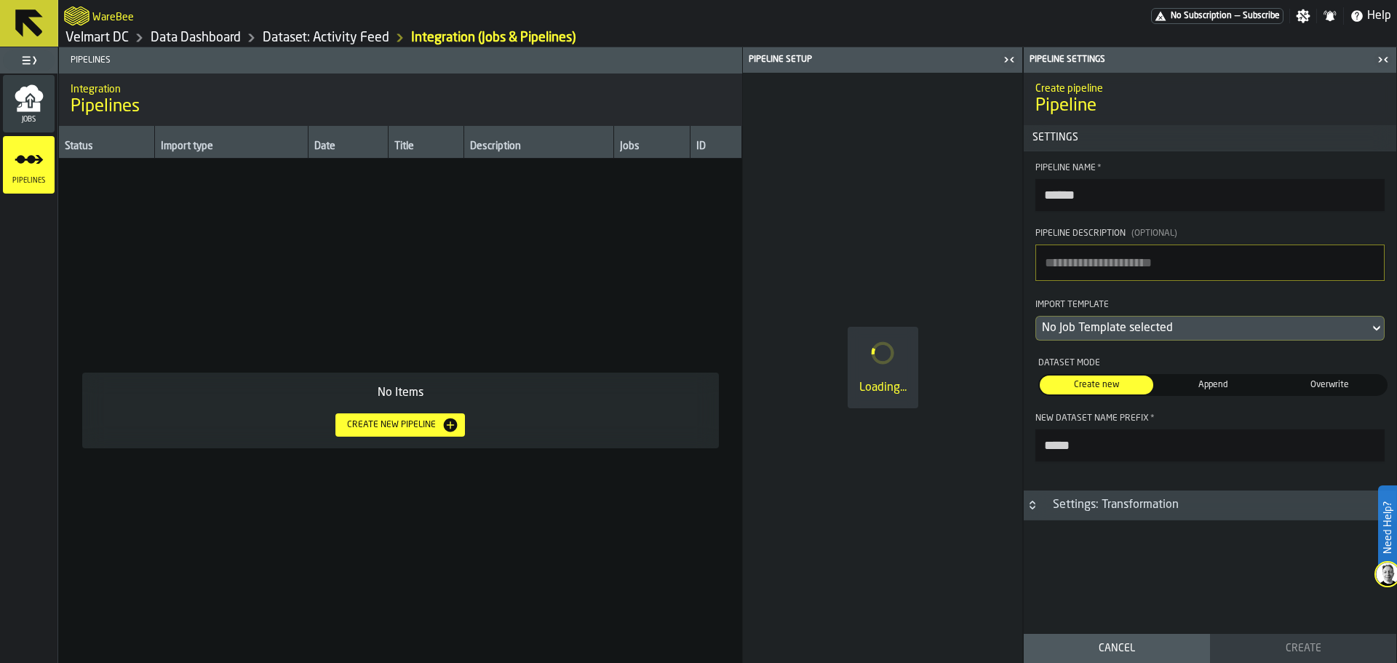
click at [386, 427] on div "Create new pipeline" at bounding box center [391, 425] width 100 height 10
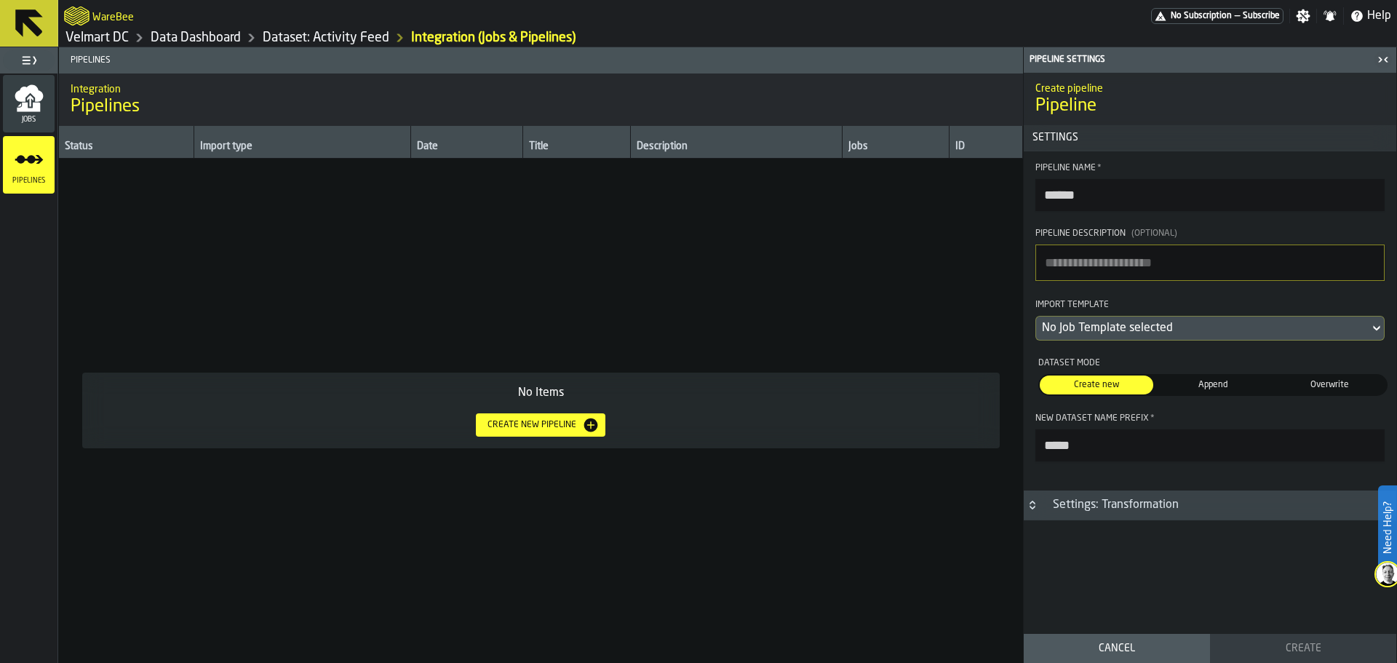
click at [588, 426] on icon "button-Create new pipeline" at bounding box center [591, 425] width 14 height 14
click at [1383, 57] on icon "button-toggle-Close me" at bounding box center [1383, 59] width 17 height 17
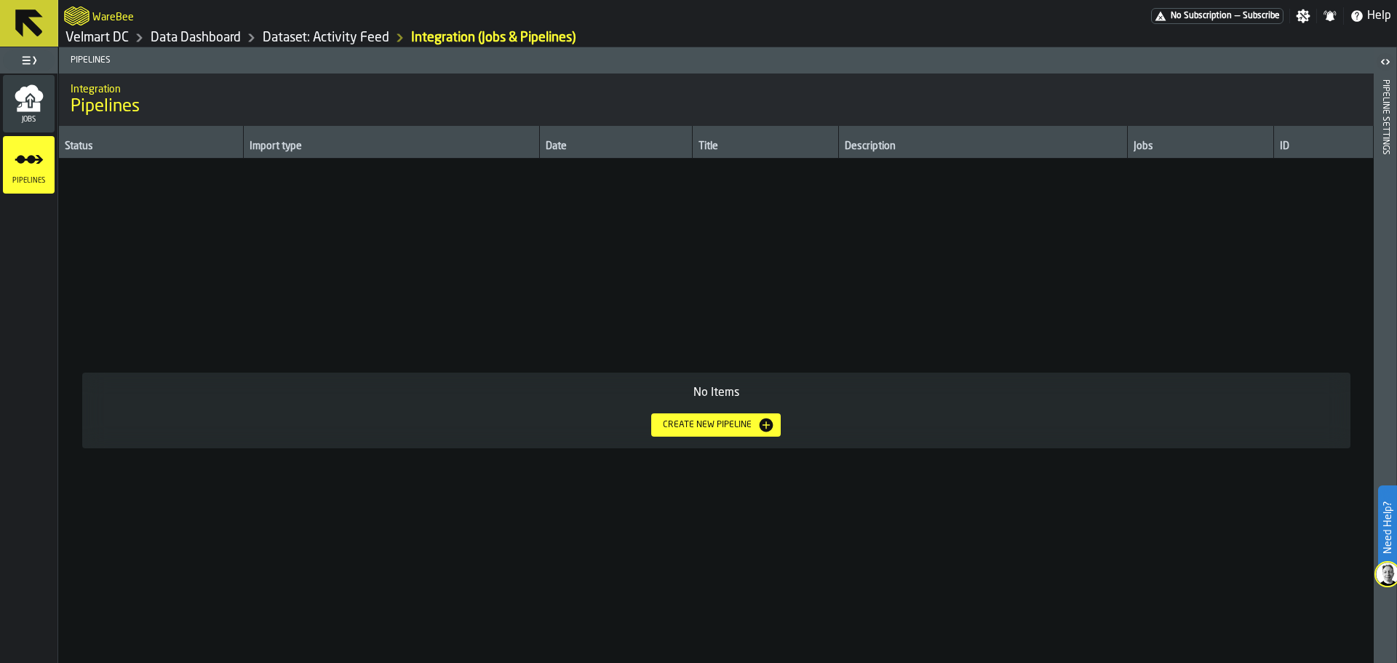
click at [1387, 64] on icon "button-toggle-Open" at bounding box center [1388, 61] width 4 height 5
